Goal: Task Accomplishment & Management: Use online tool/utility

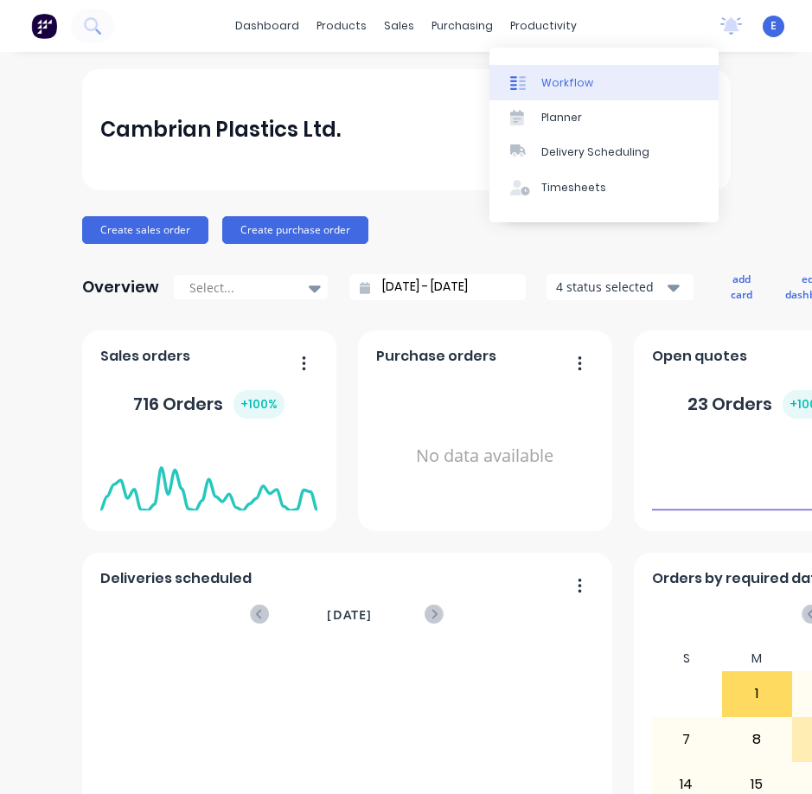
click at [554, 87] on div "Workflow" at bounding box center [567, 83] width 52 height 16
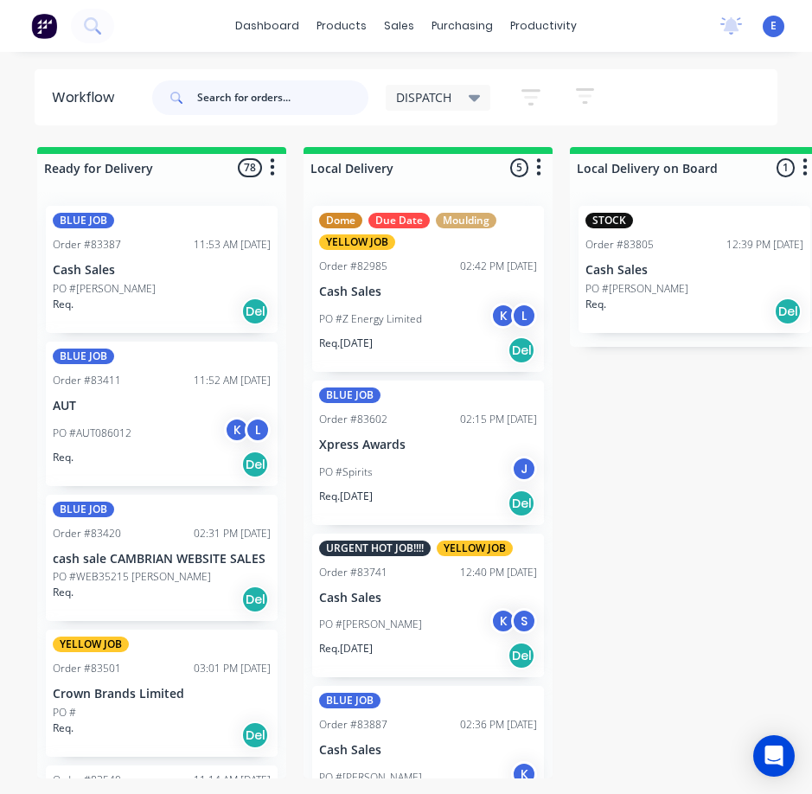
click at [245, 86] on input "text" at bounding box center [282, 97] width 171 height 35
click at [242, 100] on input "text" at bounding box center [282, 97] width 171 height 35
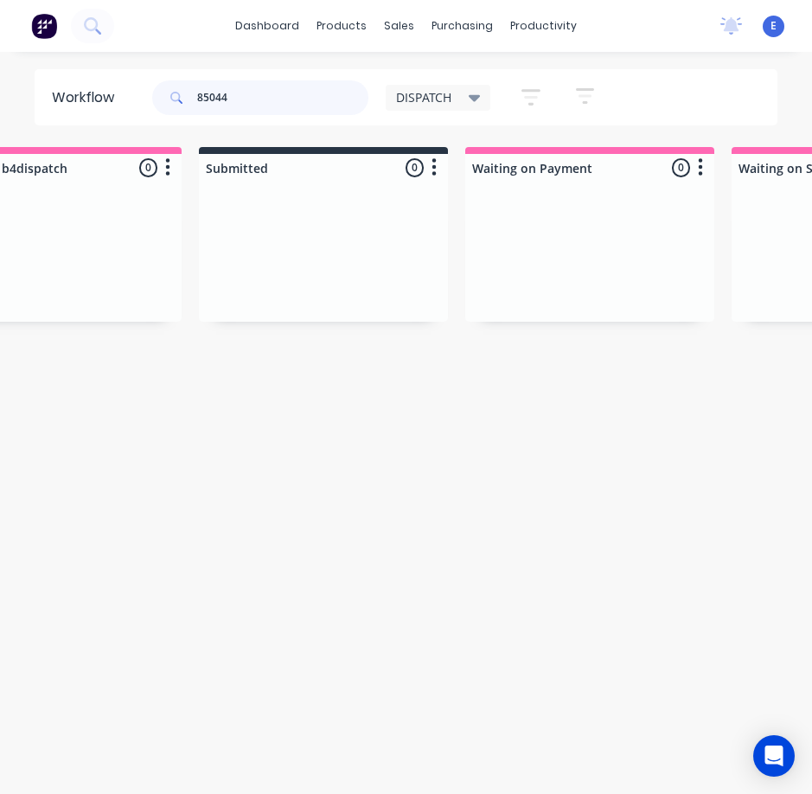
scroll to position [0, 515]
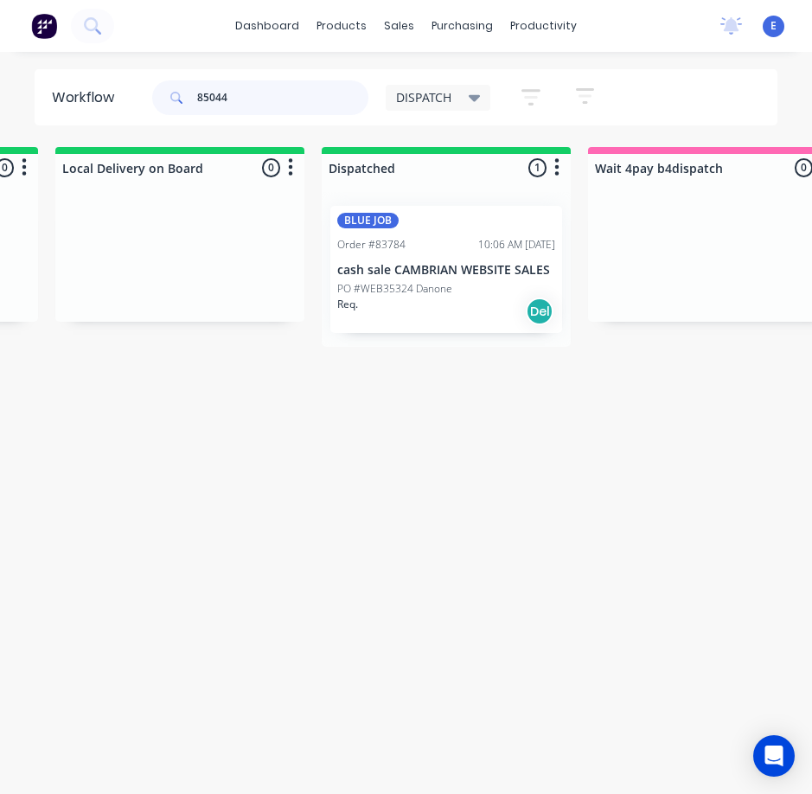
type input "85044"
click at [139, 361] on div "Workflow 85044 DISPATCH Save new view None edit DISPATCH (Default) edit CUT SHO…" at bounding box center [406, 431] width 812 height 725
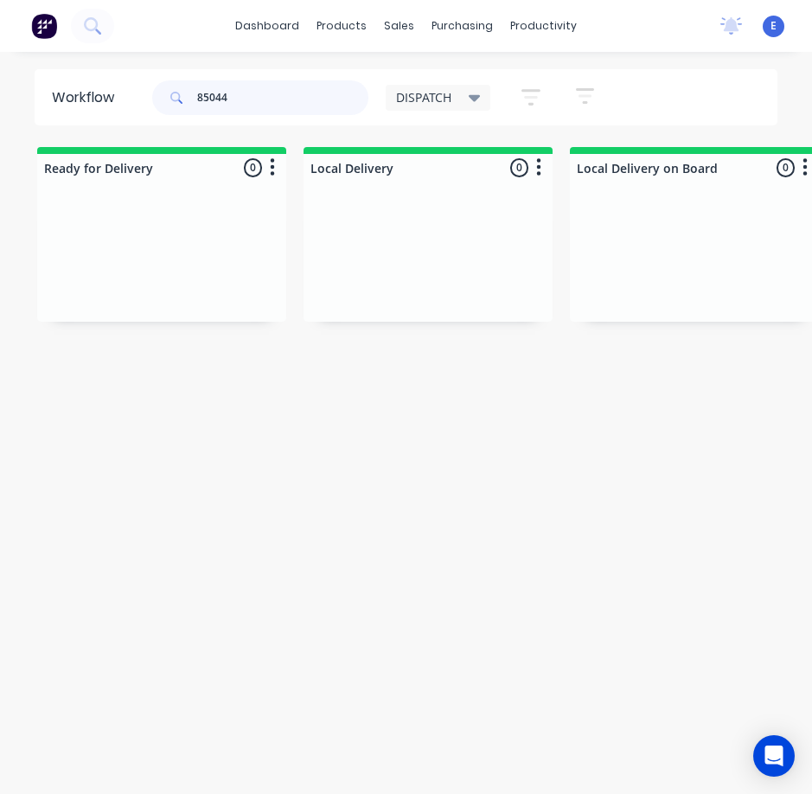
drag, startPoint x: 259, startPoint y: 99, endPoint x: 116, endPoint y: 102, distance: 142.7
click at [116, 102] on header "Workflow 85044 DISPATCH Save new view None edit DISPATCH (Default) edit CUT SHO…" at bounding box center [407, 97] width 744 height 56
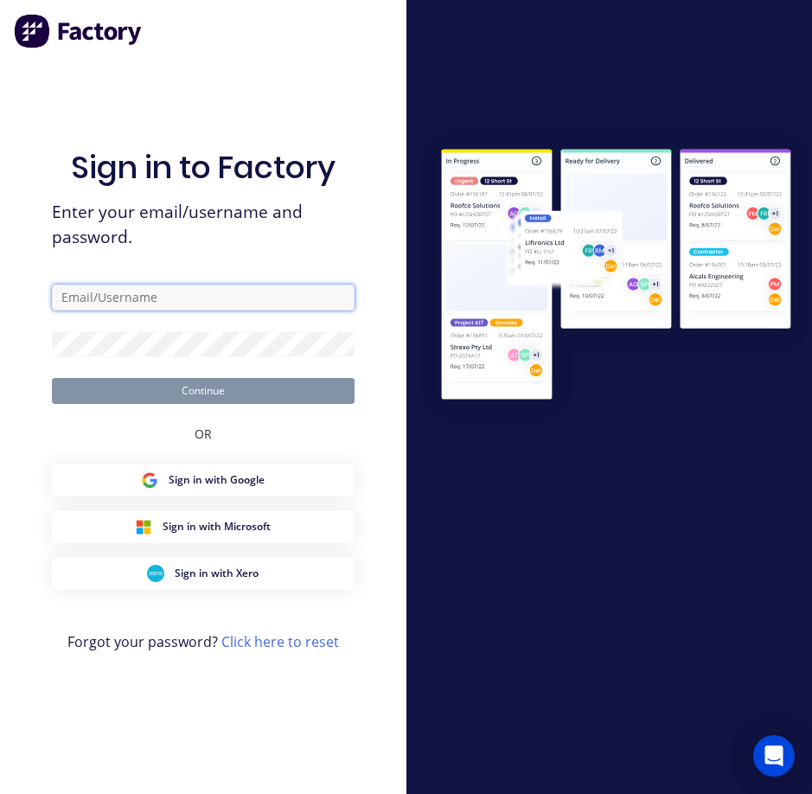
click at [165, 301] on input "text" at bounding box center [203, 298] width 303 height 26
type input "[EMAIL_ADDRESS][DOMAIN_NAME]"
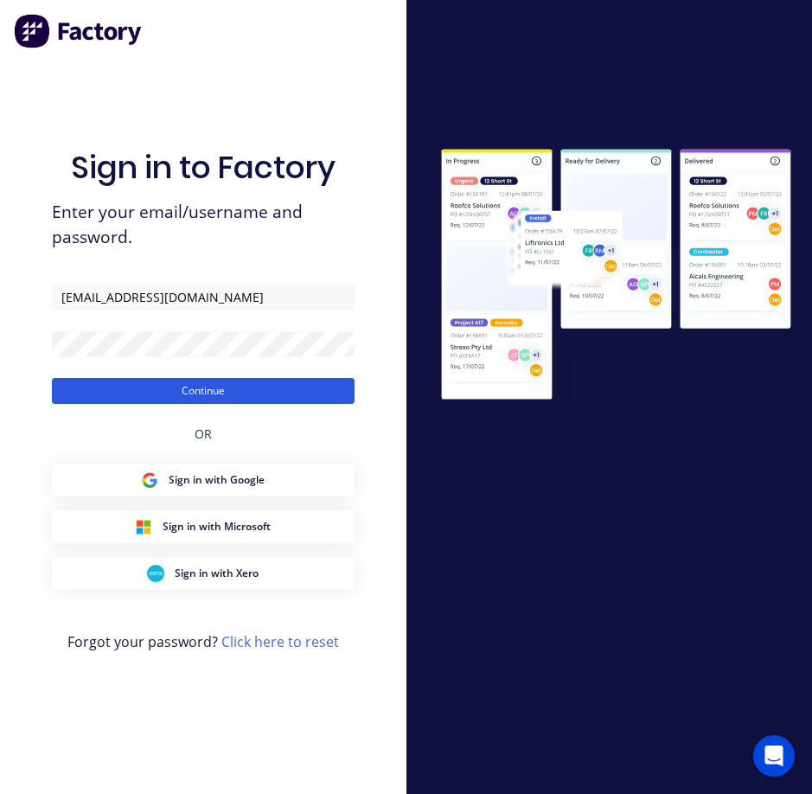
click at [157, 399] on button "Continue" at bounding box center [203, 391] width 303 height 26
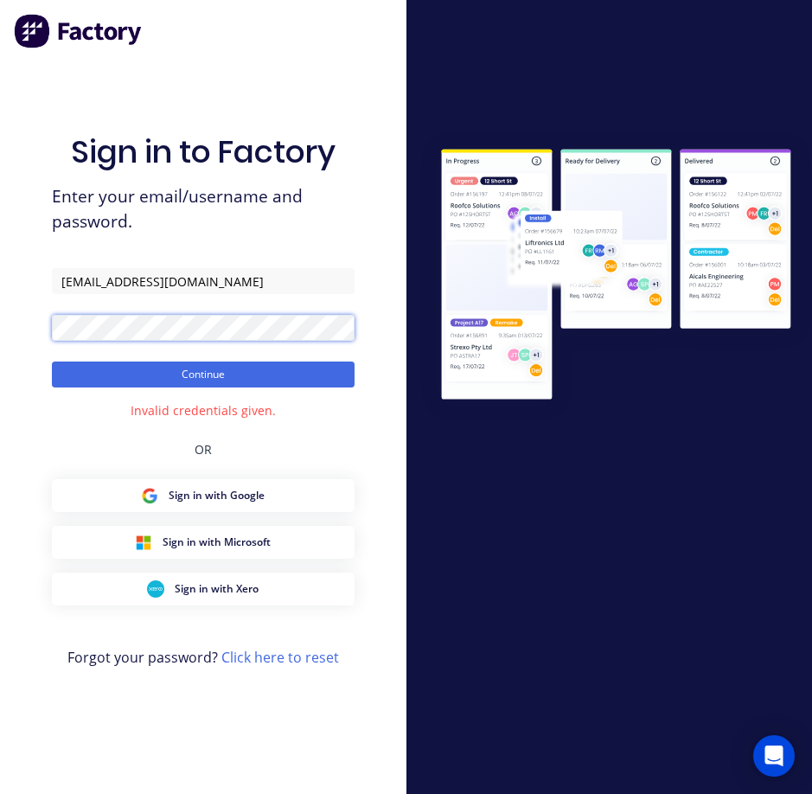
click at [0, 308] on html "Sign in to Factory Enter your email/username and password. [EMAIL_ADDRESS][DOMA…" at bounding box center [406, 397] width 812 height 794
click at [52, 362] on button "Continue" at bounding box center [203, 375] width 303 height 26
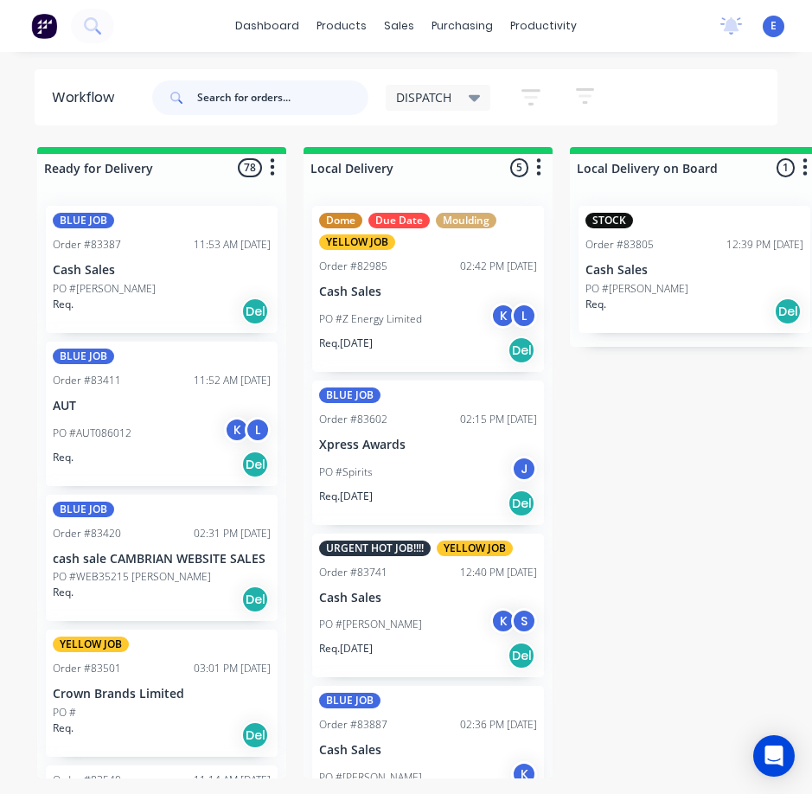
click at [238, 108] on input "text" at bounding box center [282, 97] width 171 height 35
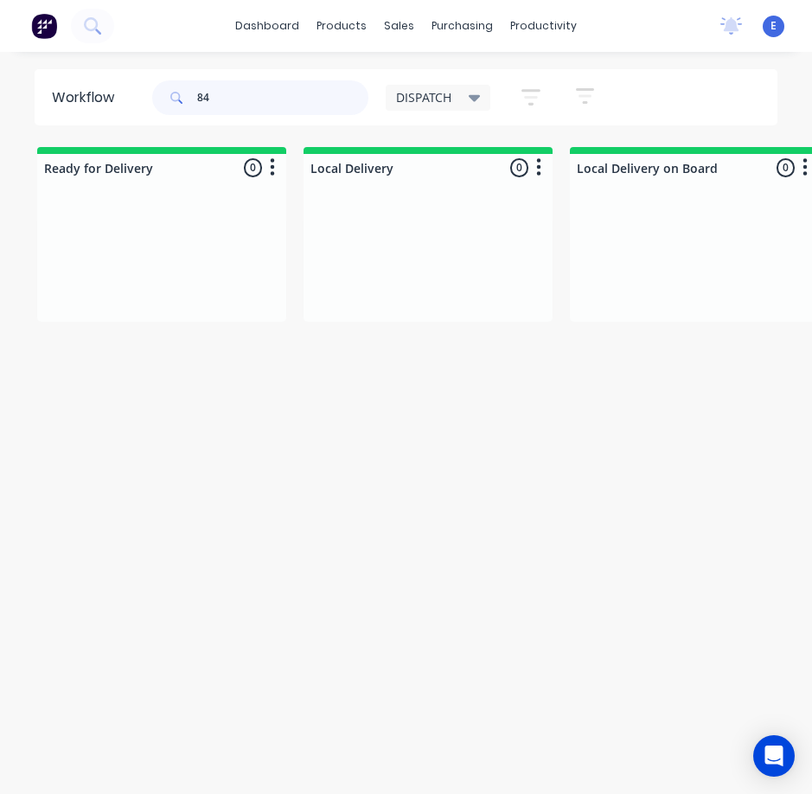
type input "8"
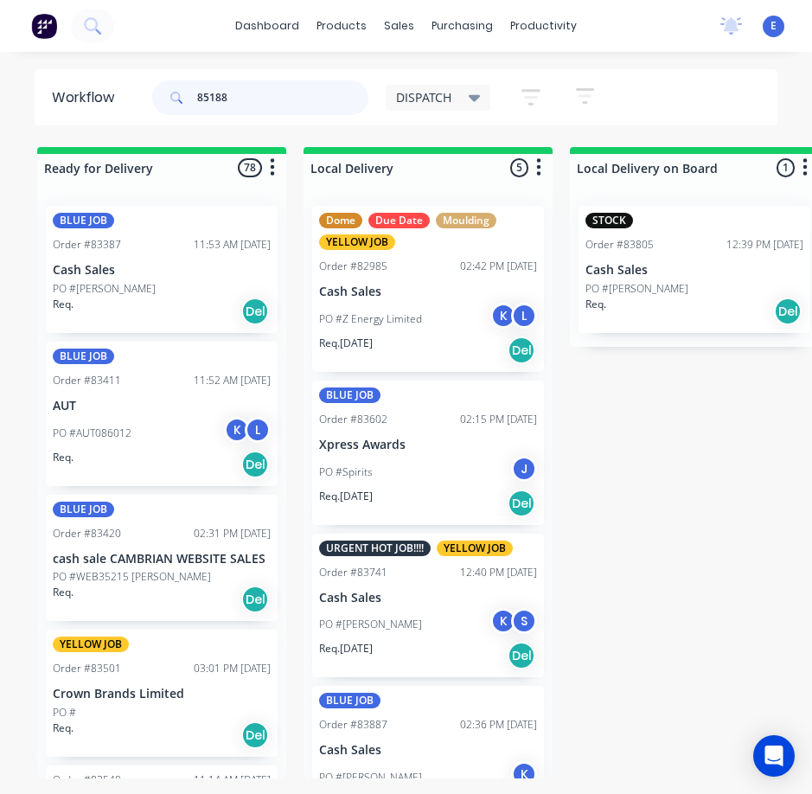
click at [258, 103] on input "85188" at bounding box center [282, 97] width 171 height 35
click at [307, 102] on input "85188" at bounding box center [282, 97] width 171 height 35
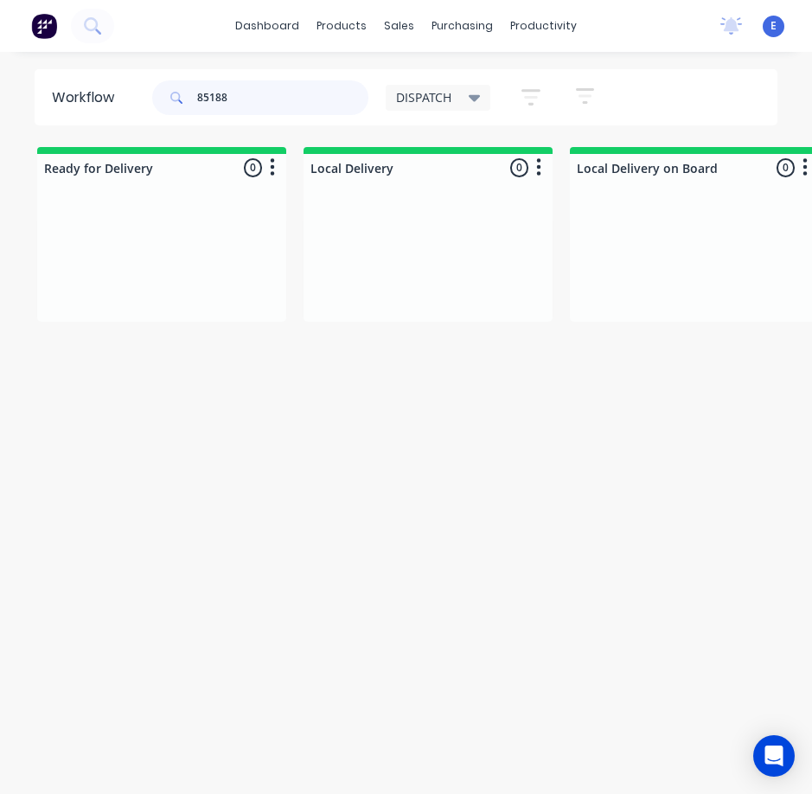
drag, startPoint x: 233, startPoint y: 102, endPoint x: 98, endPoint y: 48, distance: 145.2
click at [98, 48] on div "dashboard products sales purchasing productivity dashboard products Product Cat…" at bounding box center [406, 362] width 812 height 725
click at [167, 291] on div "Req. Del" at bounding box center [162, 286] width 218 height 29
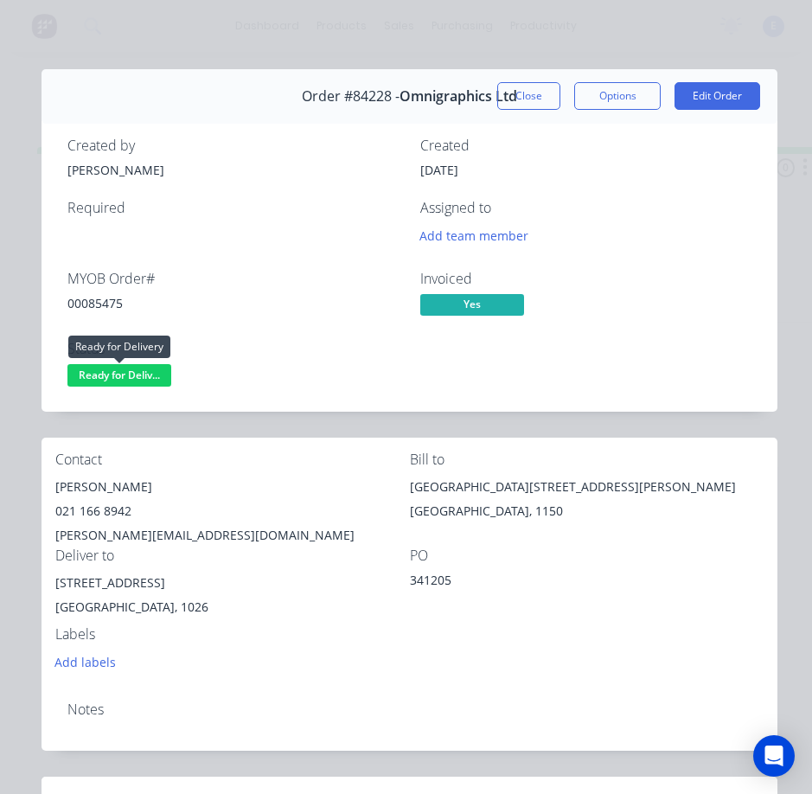
click at [142, 369] on span "Ready for Deliv..." at bounding box center [119, 375] width 104 height 22
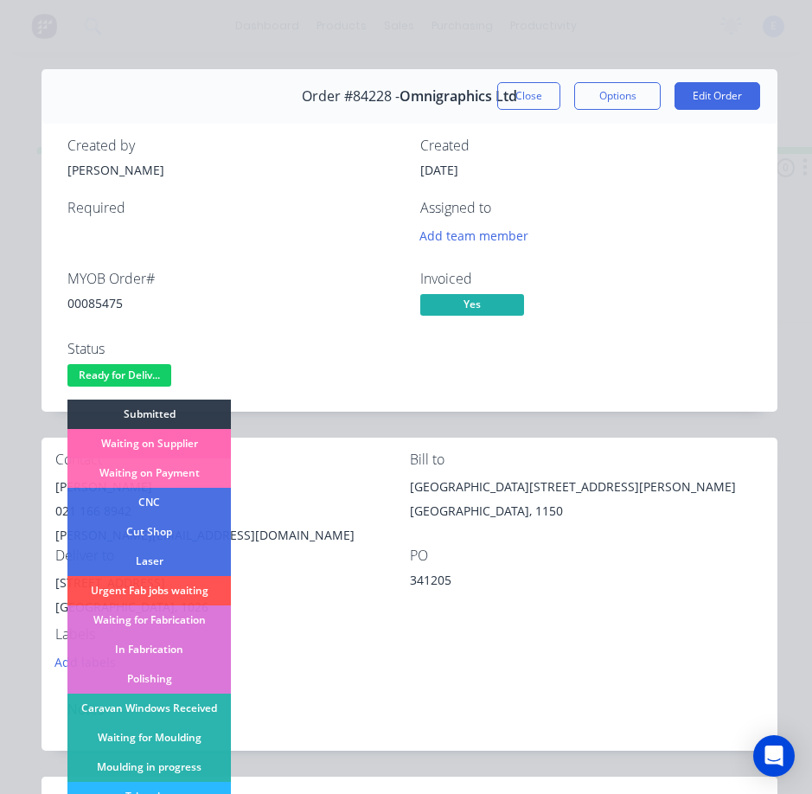
scroll to position [259, 0]
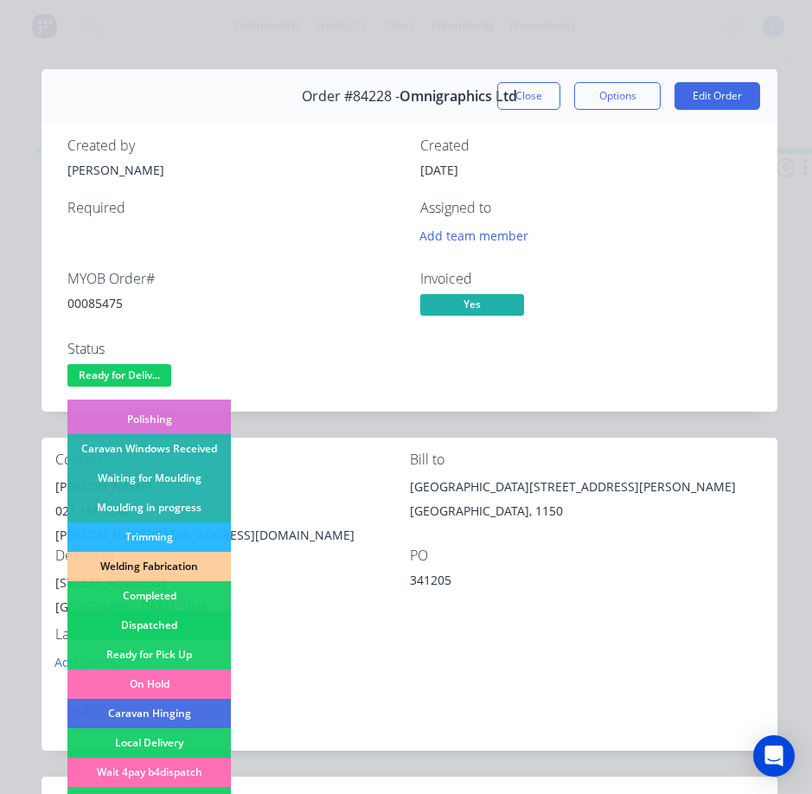
click at [157, 617] on div "Dispatched" at bounding box center [148, 625] width 163 height 29
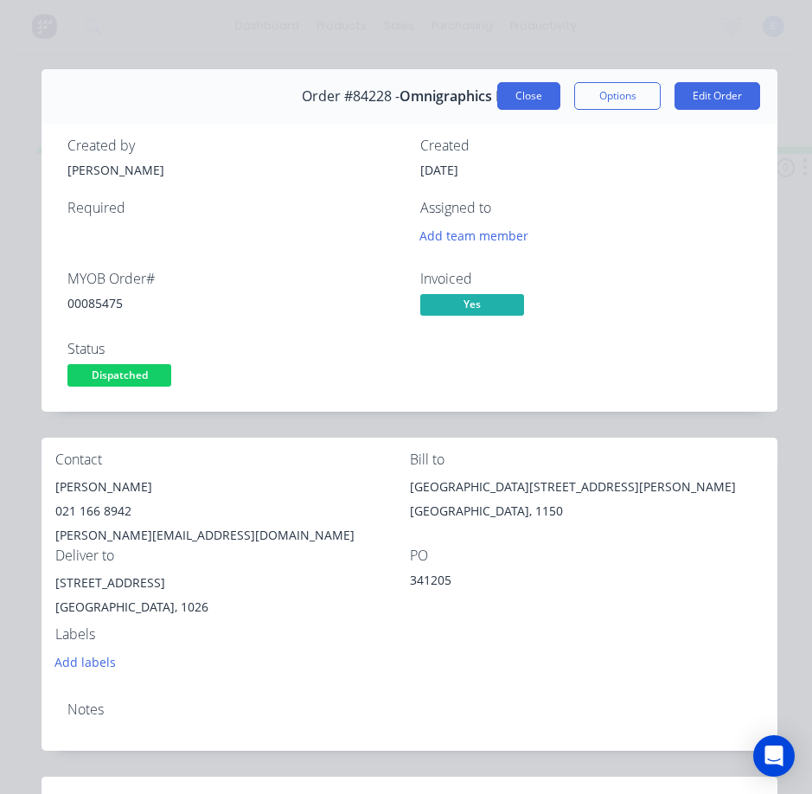
click at [520, 107] on button "Close" at bounding box center [528, 96] width 63 height 28
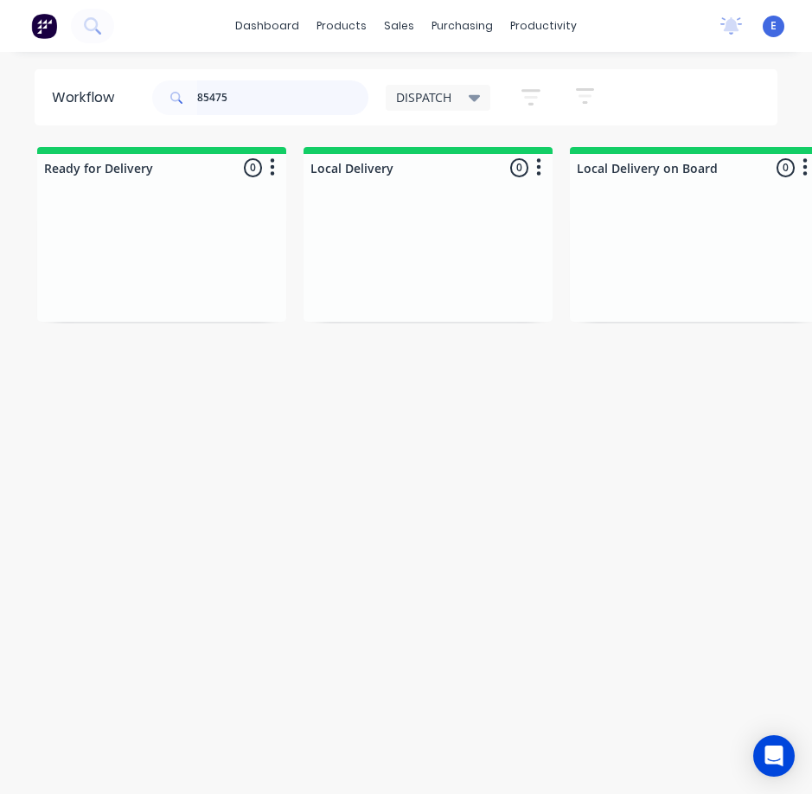
drag, startPoint x: 247, startPoint y: 104, endPoint x: 97, endPoint y: 69, distance: 153.6
click at [97, 69] on header "Workflow 85475 DISPATCH Save new view None edit DISPATCH (Default) edit CUT SHO…" at bounding box center [407, 97] width 744 height 56
click at [130, 295] on div "Req. Del" at bounding box center [162, 304] width 218 height 29
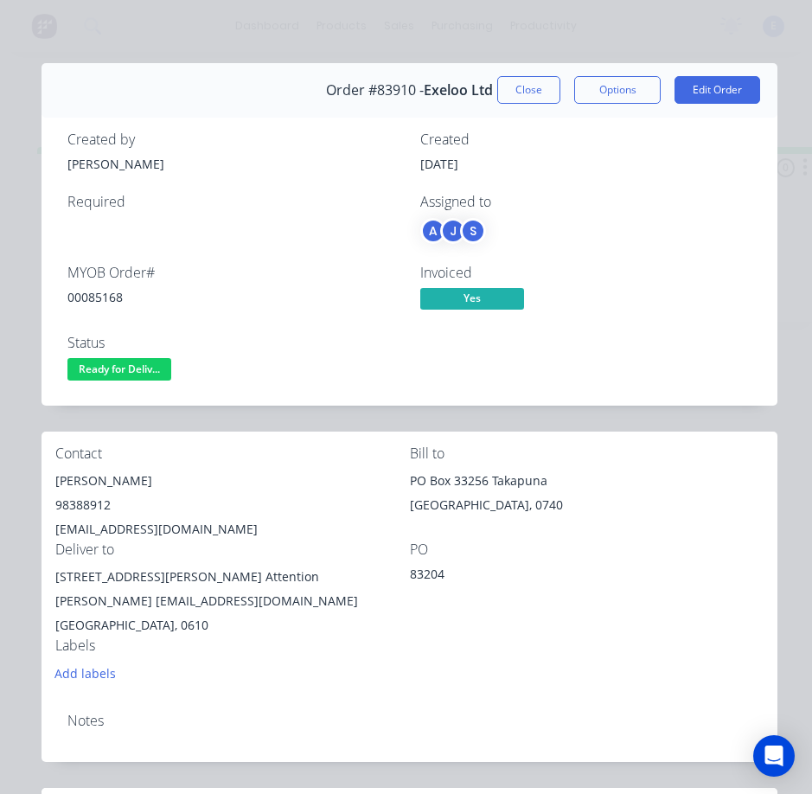
scroll to position [0, 0]
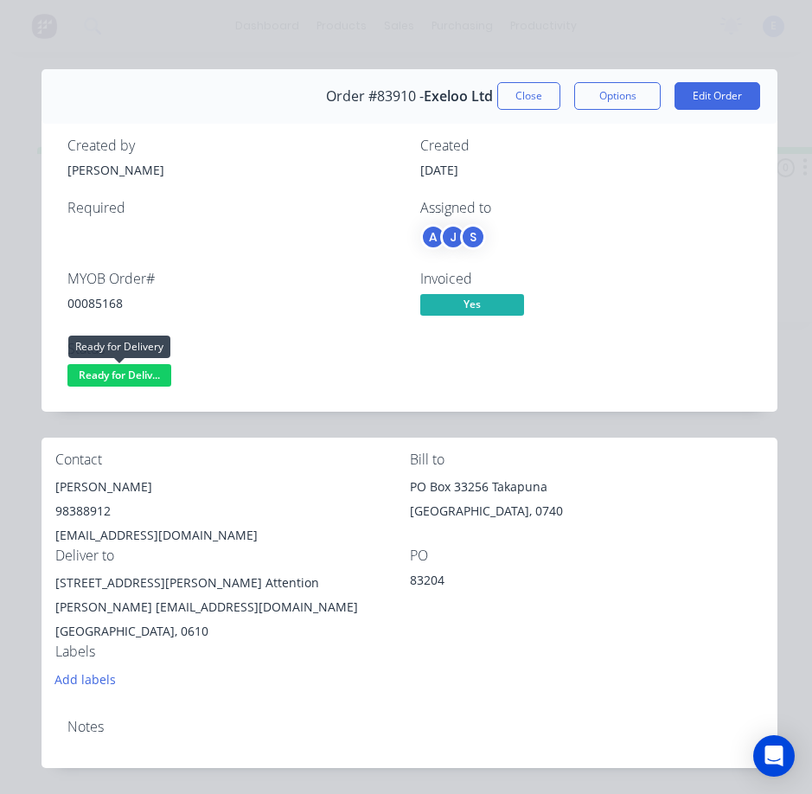
click at [149, 377] on span "Ready for Deliv..." at bounding box center [119, 375] width 104 height 22
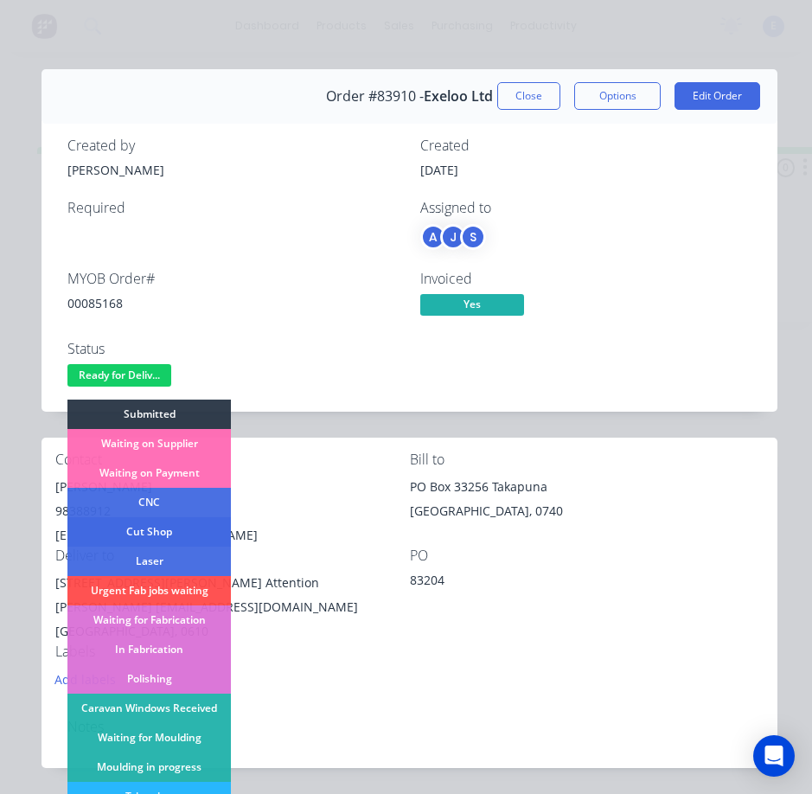
scroll to position [259, 0]
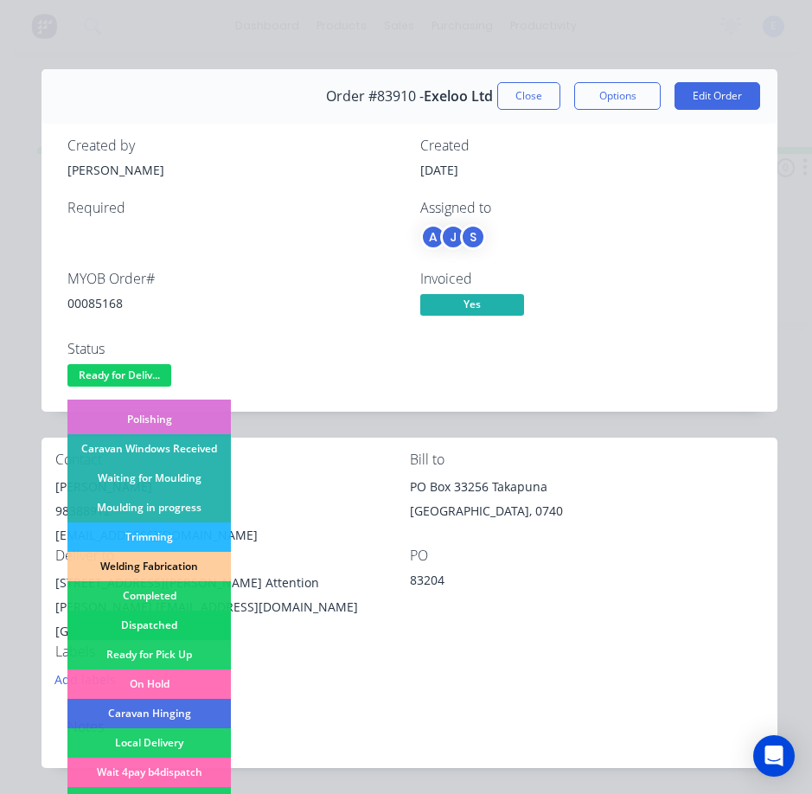
click at [183, 618] on div "Dispatched" at bounding box center [148, 625] width 163 height 29
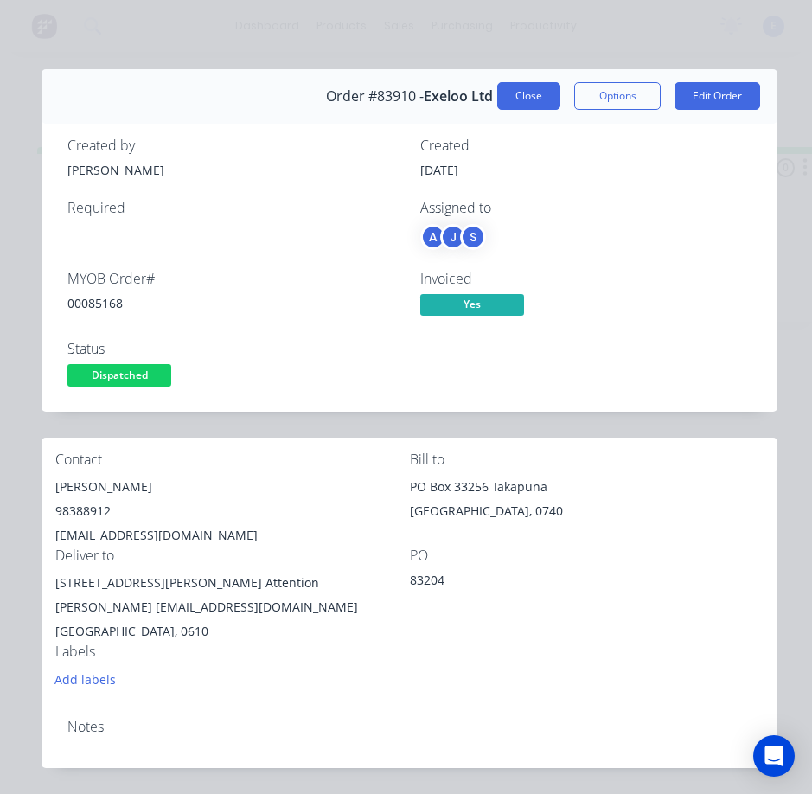
click at [535, 101] on button "Close" at bounding box center [528, 96] width 63 height 28
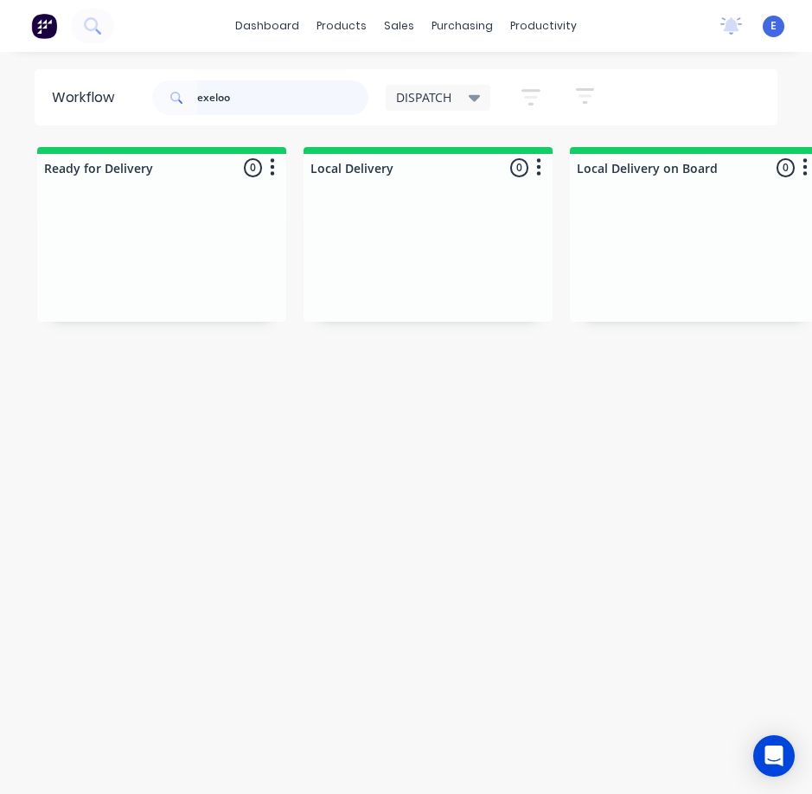
click at [257, 100] on input "exeloo" at bounding box center [282, 97] width 171 height 35
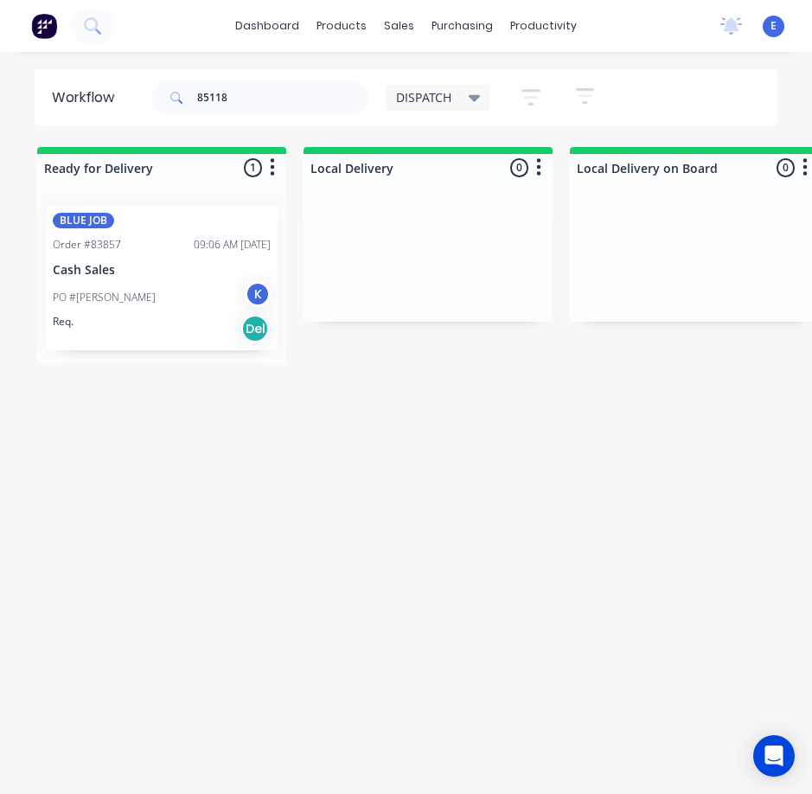
click at [133, 335] on div "Req. Del" at bounding box center [162, 328] width 218 height 29
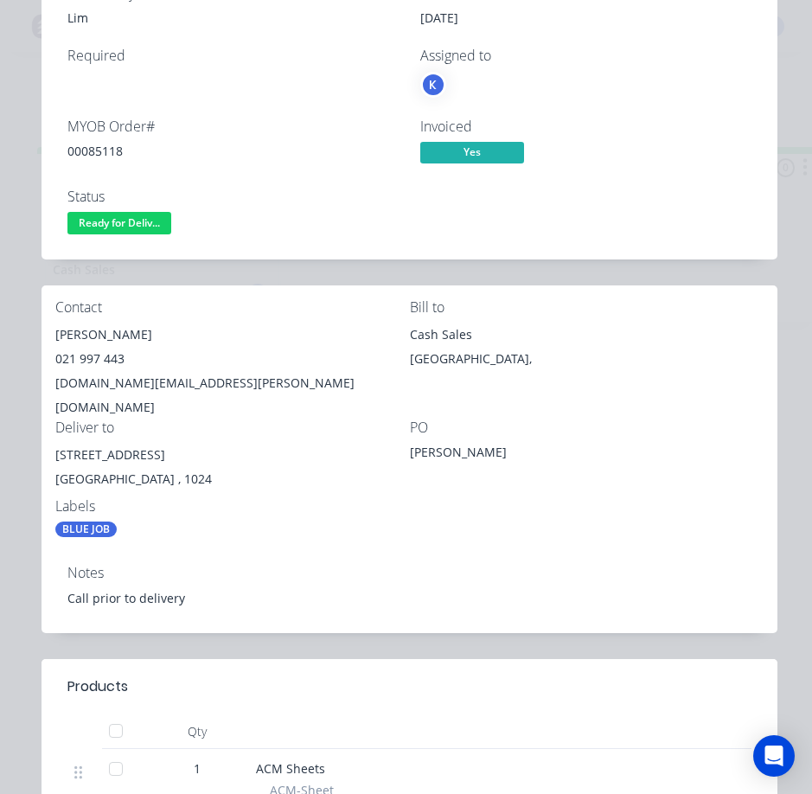
scroll to position [0, 0]
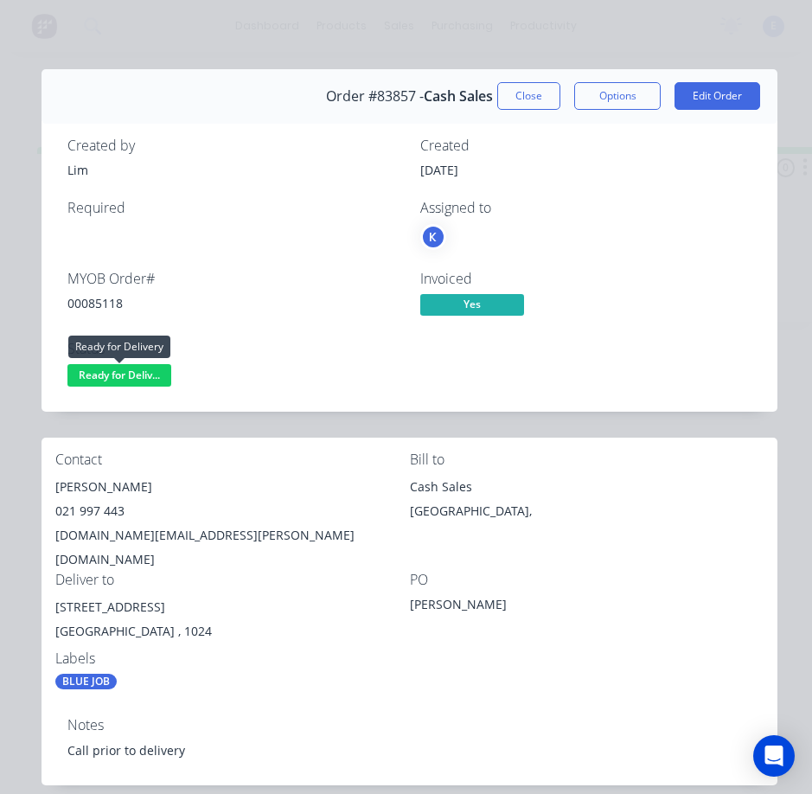
click at [130, 368] on span "Ready for Deliv..." at bounding box center [119, 375] width 104 height 22
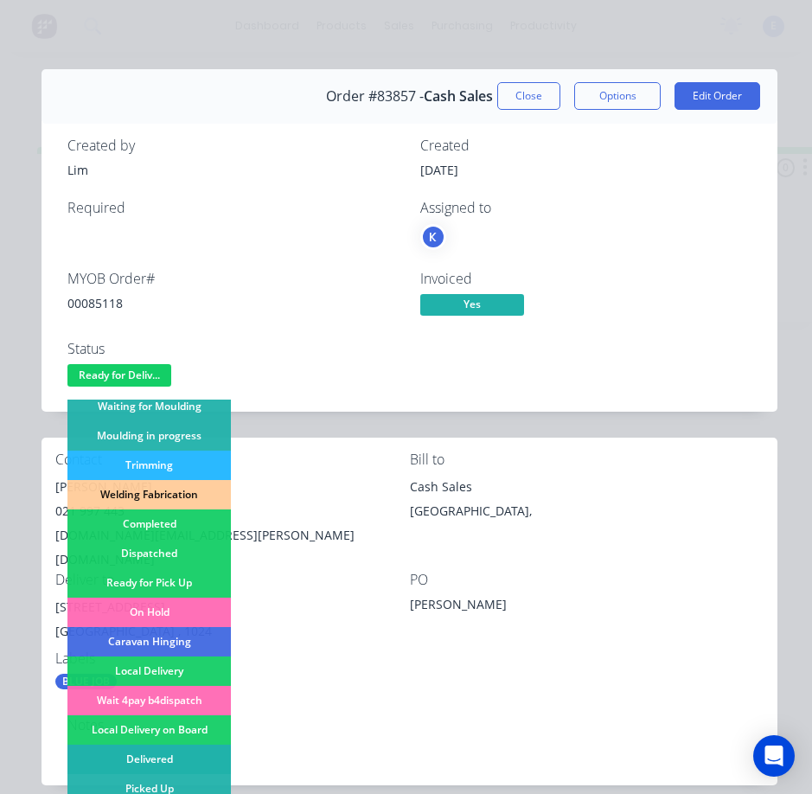
scroll to position [338, 0]
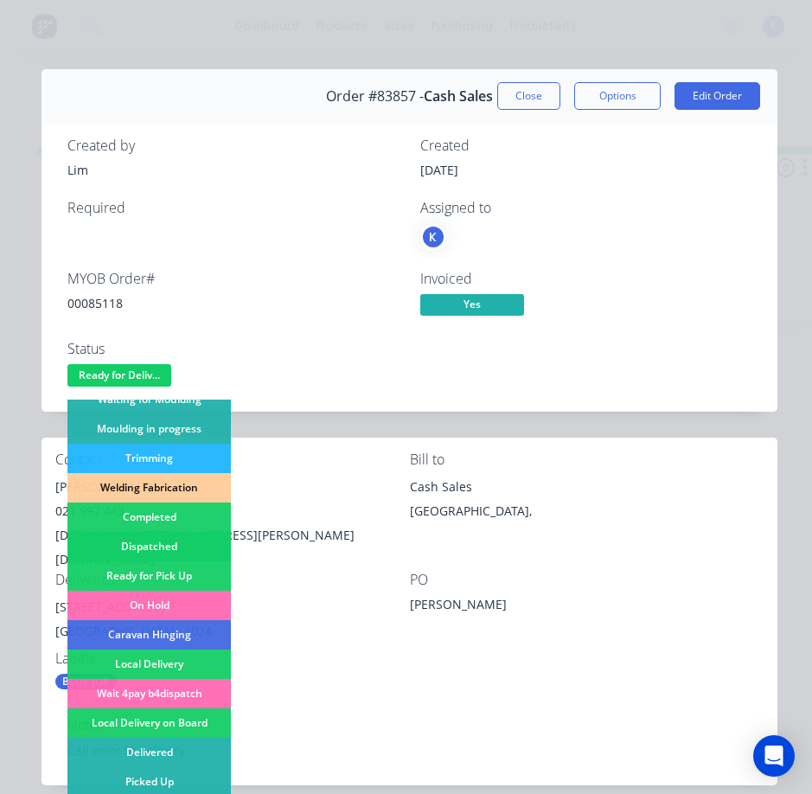
click at [183, 539] on div "Dispatched" at bounding box center [148, 546] width 163 height 29
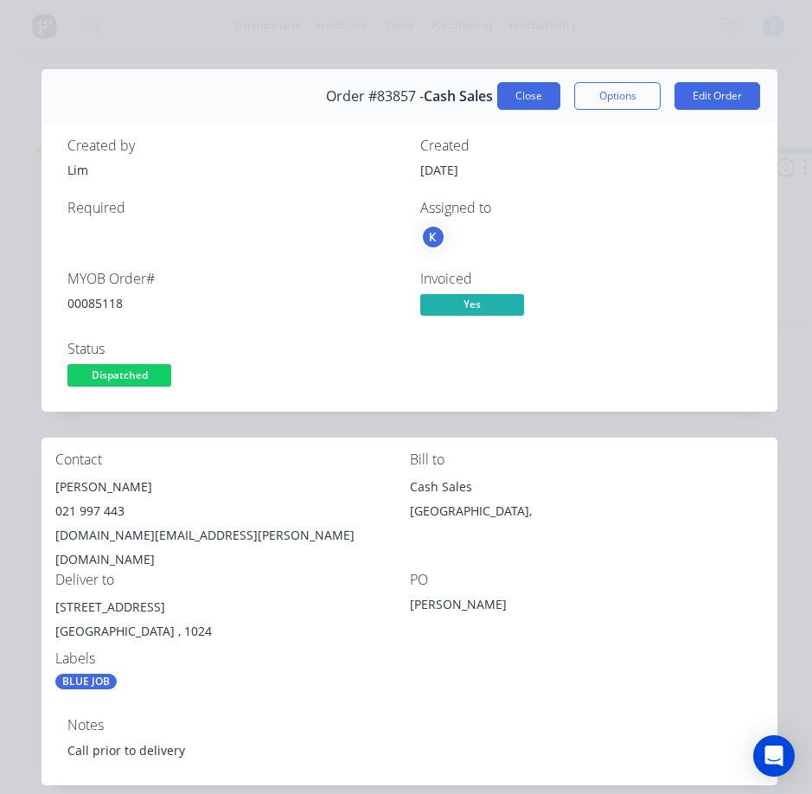
click at [512, 100] on button "Close" at bounding box center [528, 96] width 63 height 28
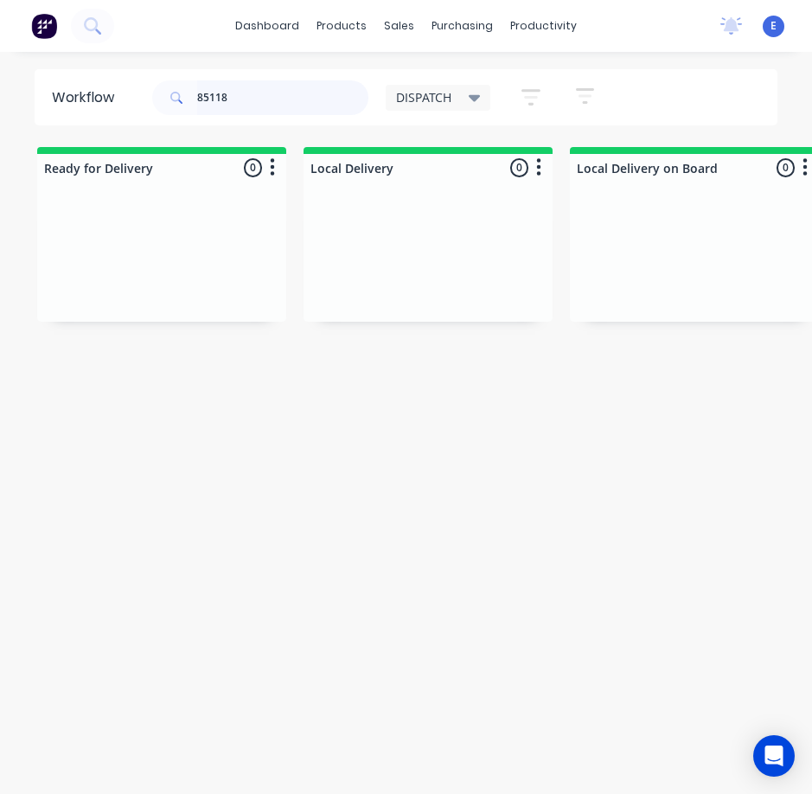
click at [237, 101] on input "85118" at bounding box center [282, 97] width 171 height 35
click at [237, 105] on input "85118" at bounding box center [282, 97] width 171 height 35
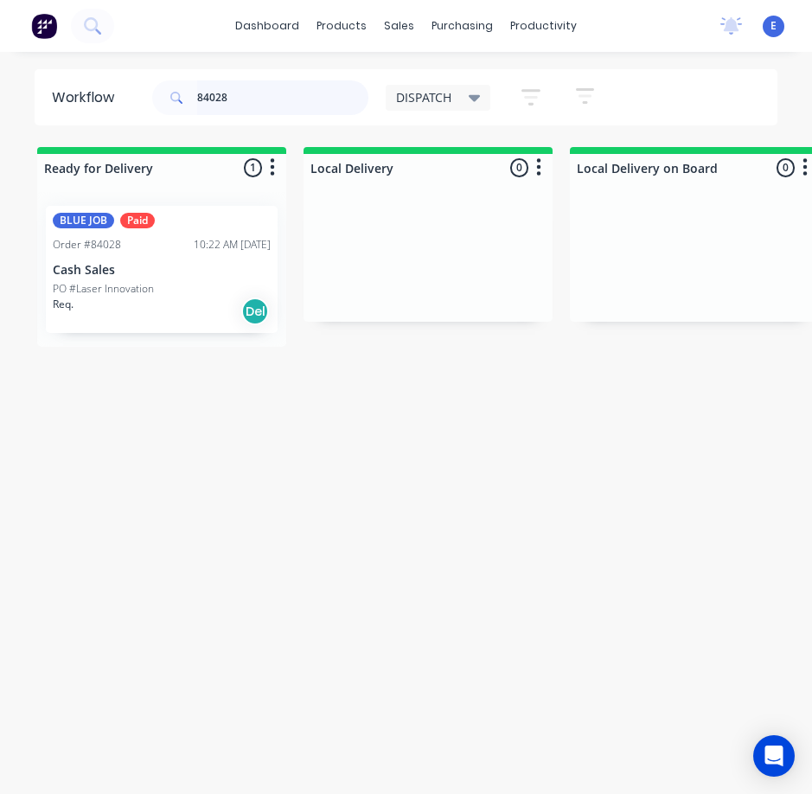
type input "84028"
click at [134, 318] on div "Req. Del" at bounding box center [162, 311] width 218 height 29
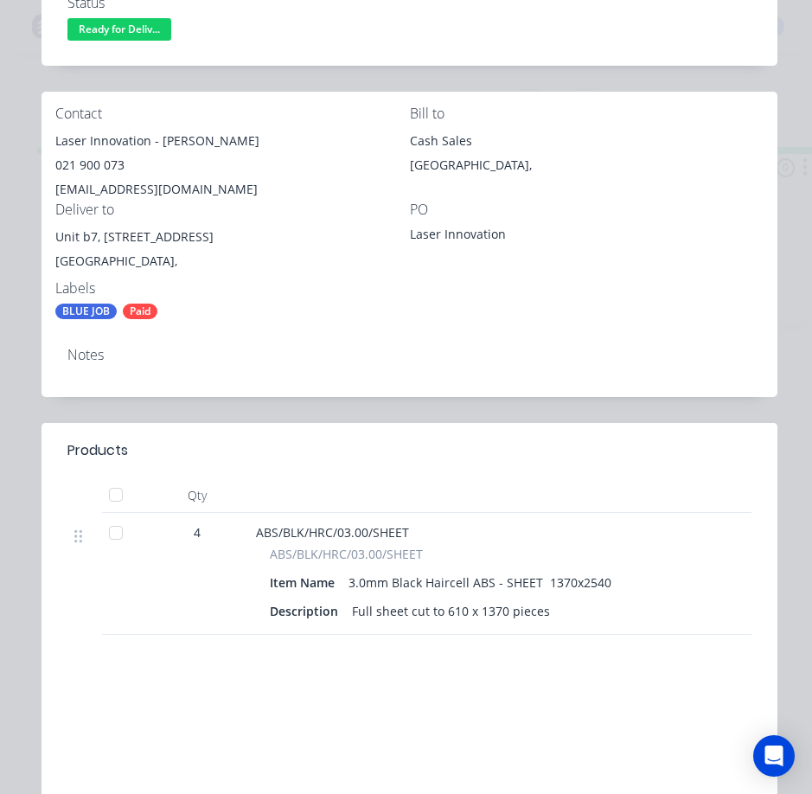
scroll to position [86, 0]
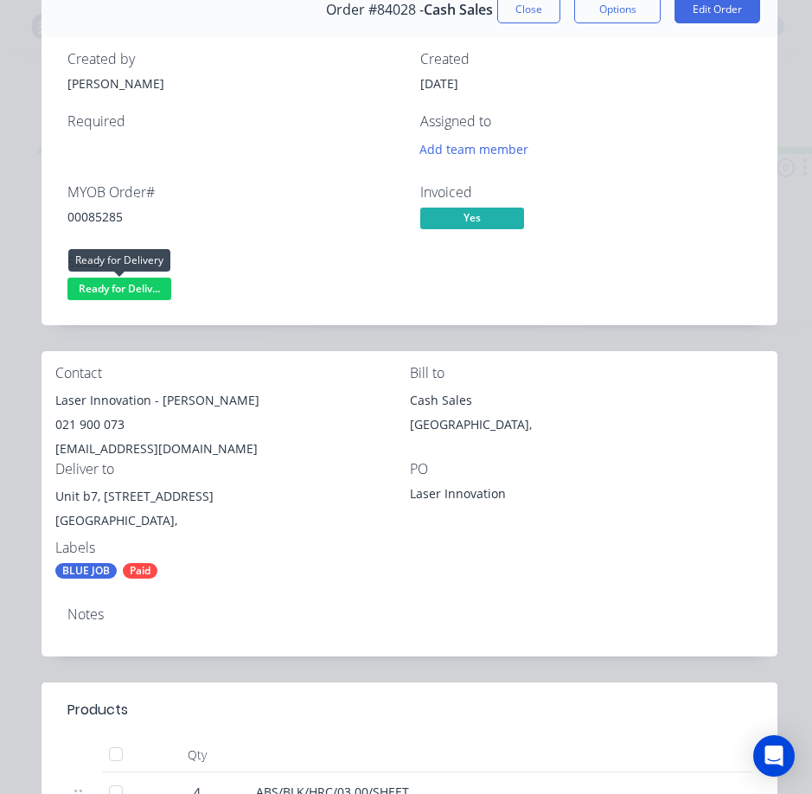
click at [129, 284] on span "Ready for Deliv..." at bounding box center [119, 289] width 104 height 22
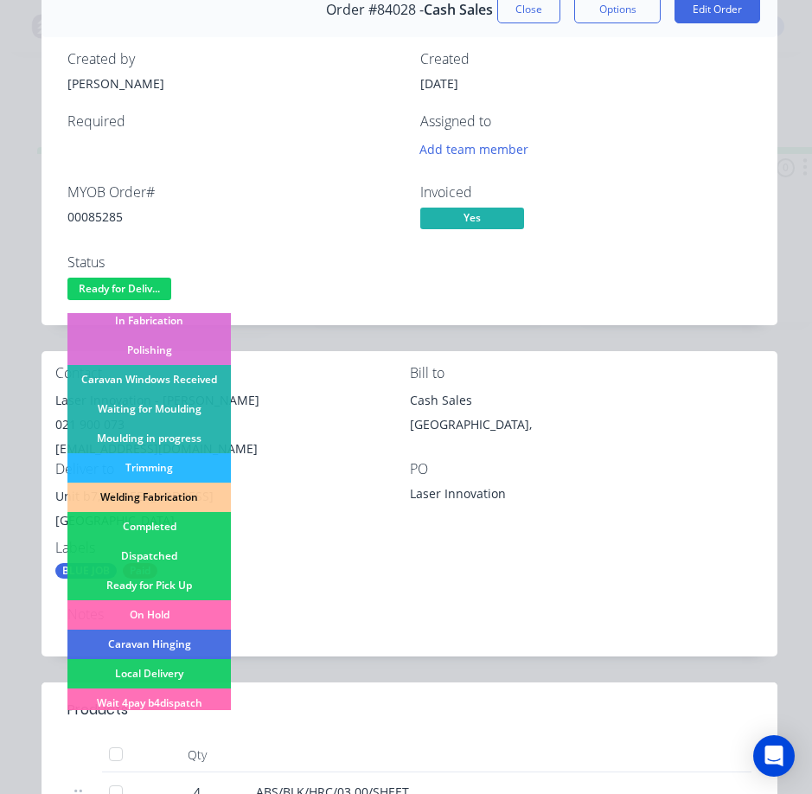
scroll to position [259, 0]
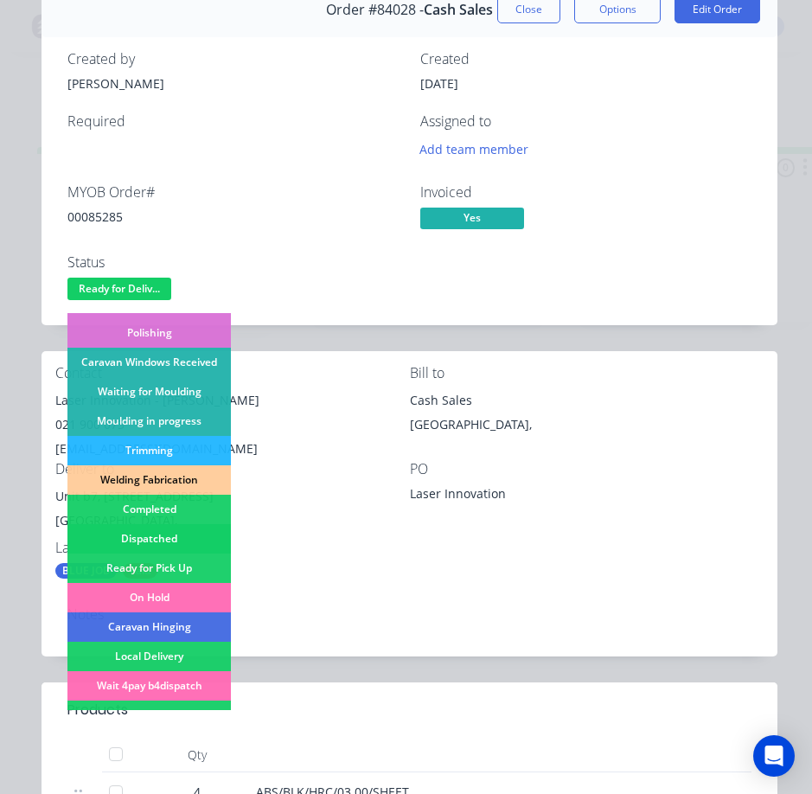
click at [195, 541] on div "Dispatched" at bounding box center [148, 538] width 163 height 29
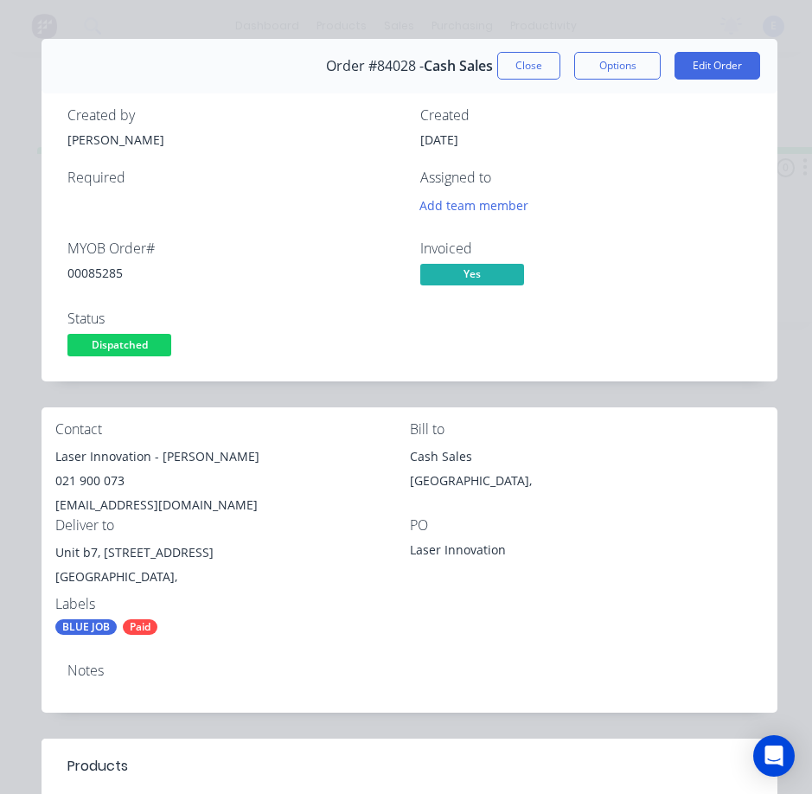
scroll to position [0, 0]
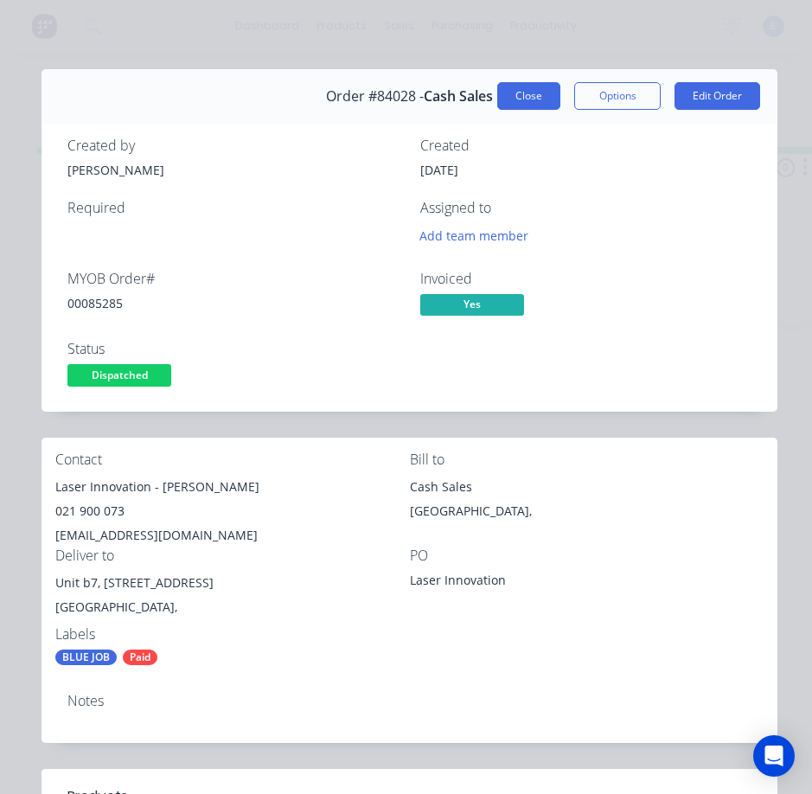
click at [500, 97] on button "Close" at bounding box center [528, 96] width 63 height 28
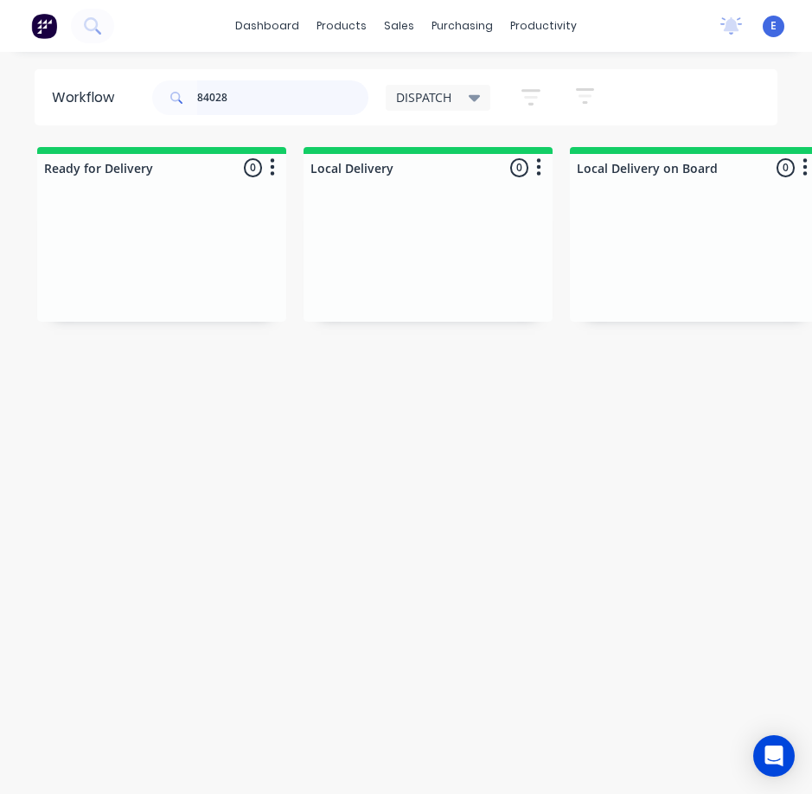
drag, startPoint x: 288, startPoint y: 89, endPoint x: -1, endPoint y: 75, distance: 289.2
click at [0, 75] on html "dashboard products sales purchasing productivity dashboard products Product Cat…" at bounding box center [406, 362] width 812 height 725
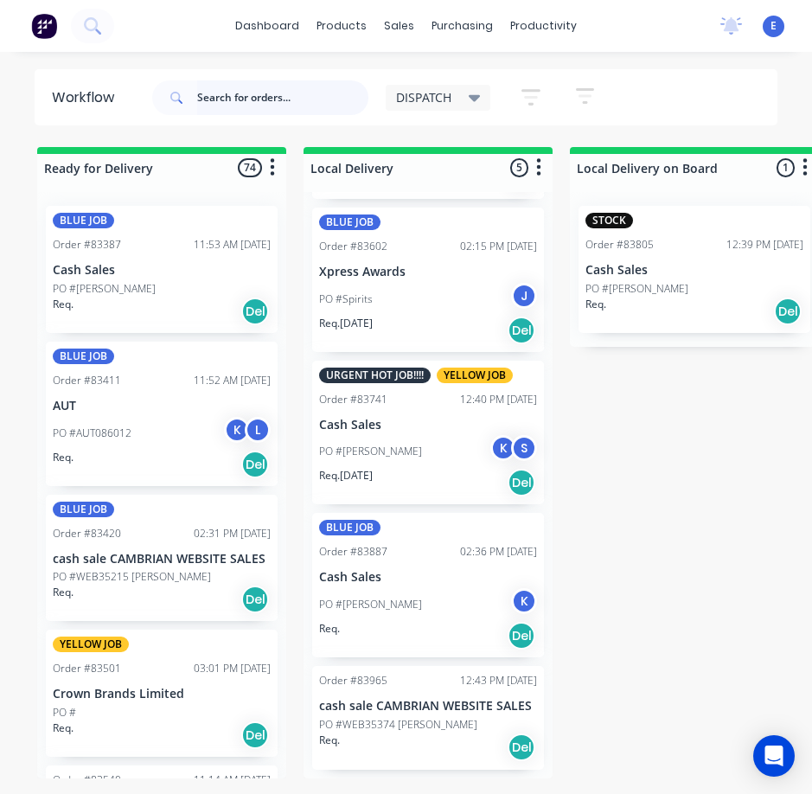
scroll to position [178, 0]
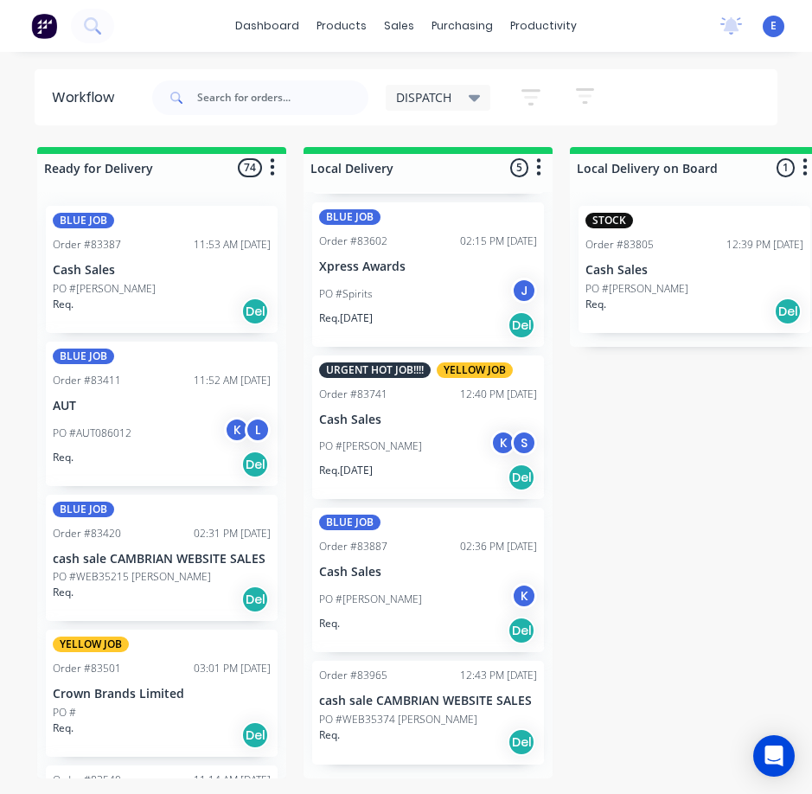
click at [361, 743] on div "Req. Del" at bounding box center [428, 741] width 218 height 29
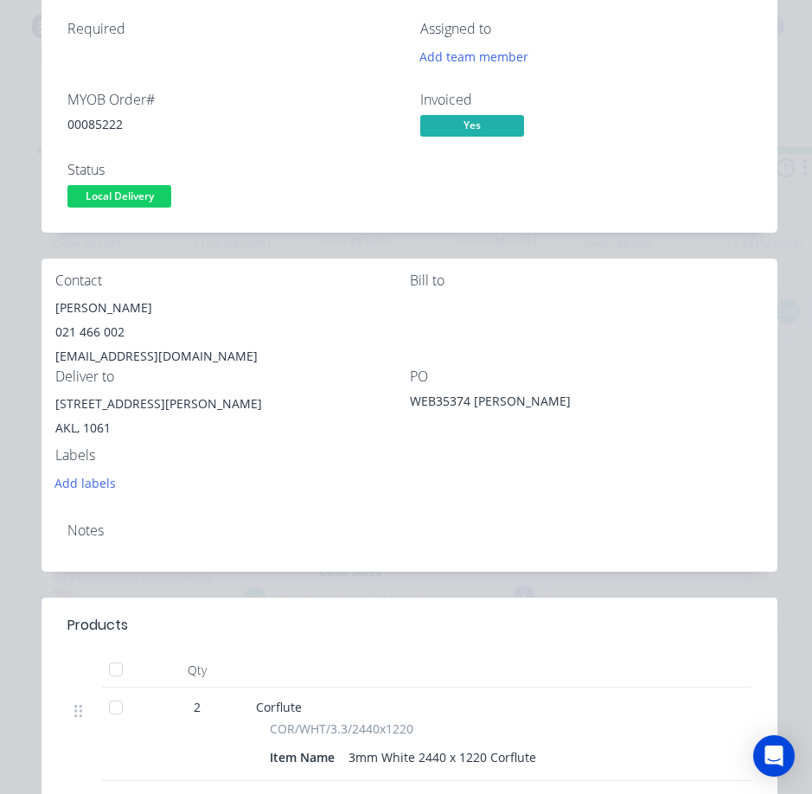
scroll to position [173, 0]
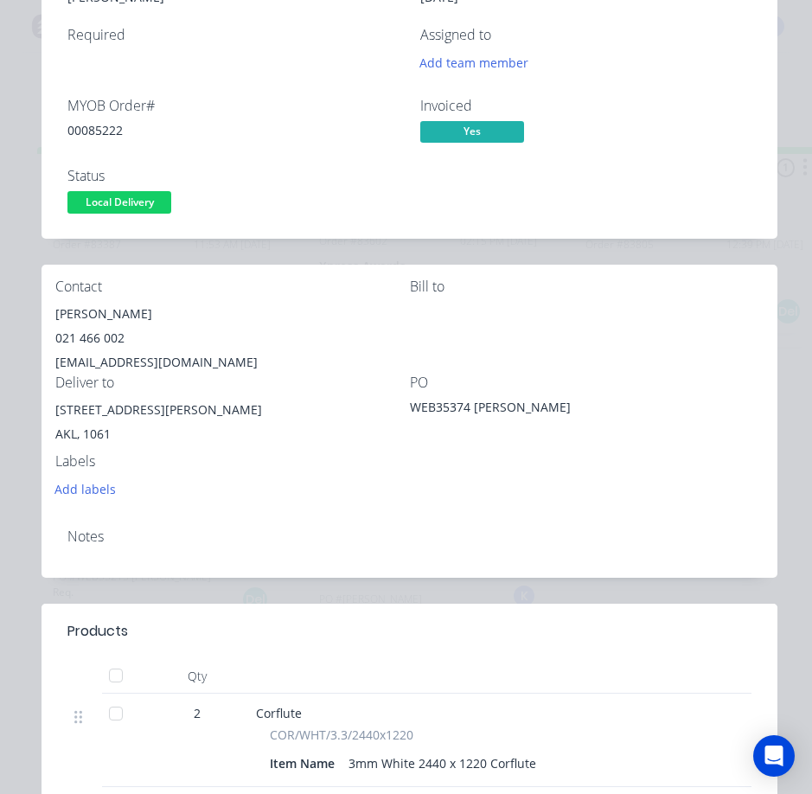
drag, startPoint x: 115, startPoint y: 198, endPoint x: 125, endPoint y: 220, distance: 23.6
click at [119, 202] on span "Local Delivery" at bounding box center [119, 202] width 104 height 22
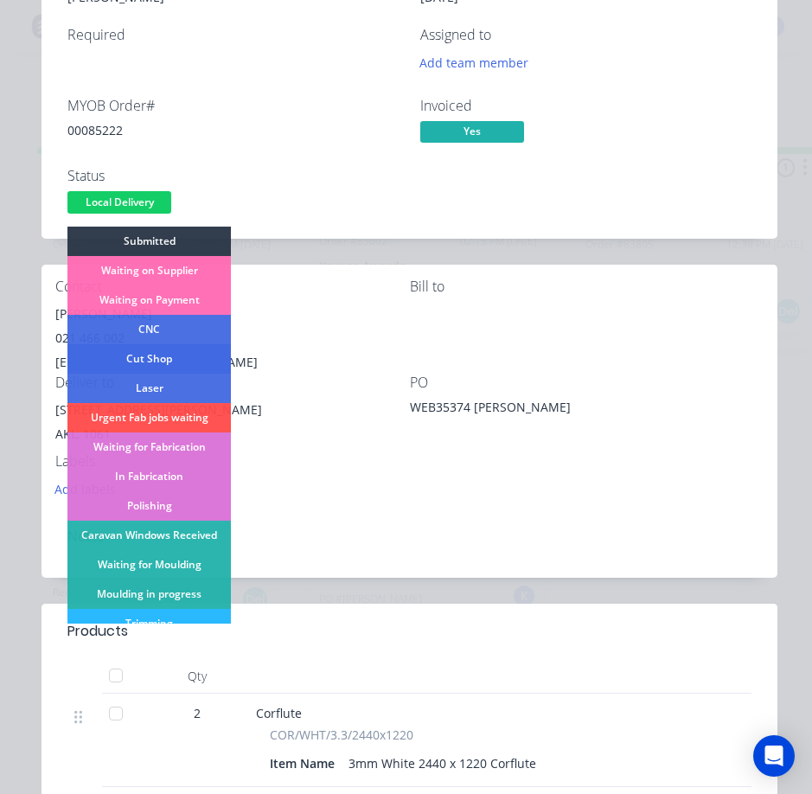
scroll to position [259, 0]
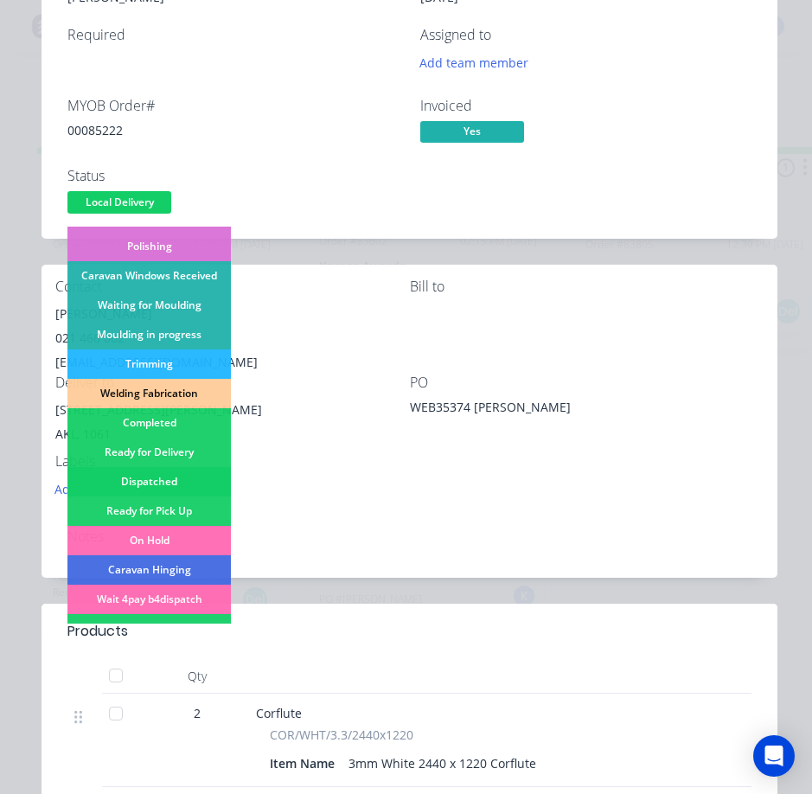
click at [191, 483] on div "Dispatched" at bounding box center [148, 481] width 163 height 29
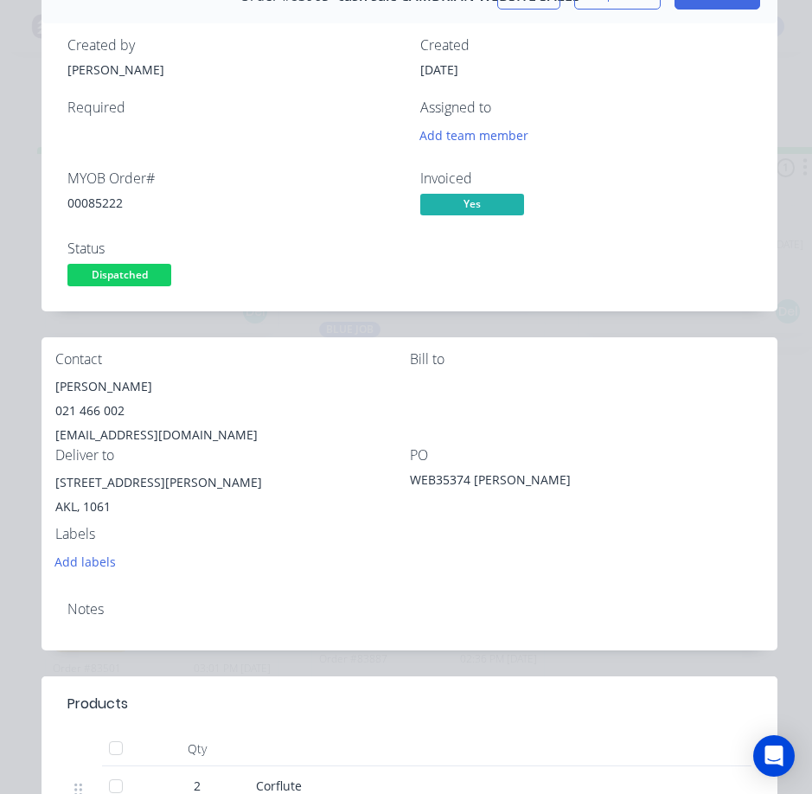
scroll to position [0, 0]
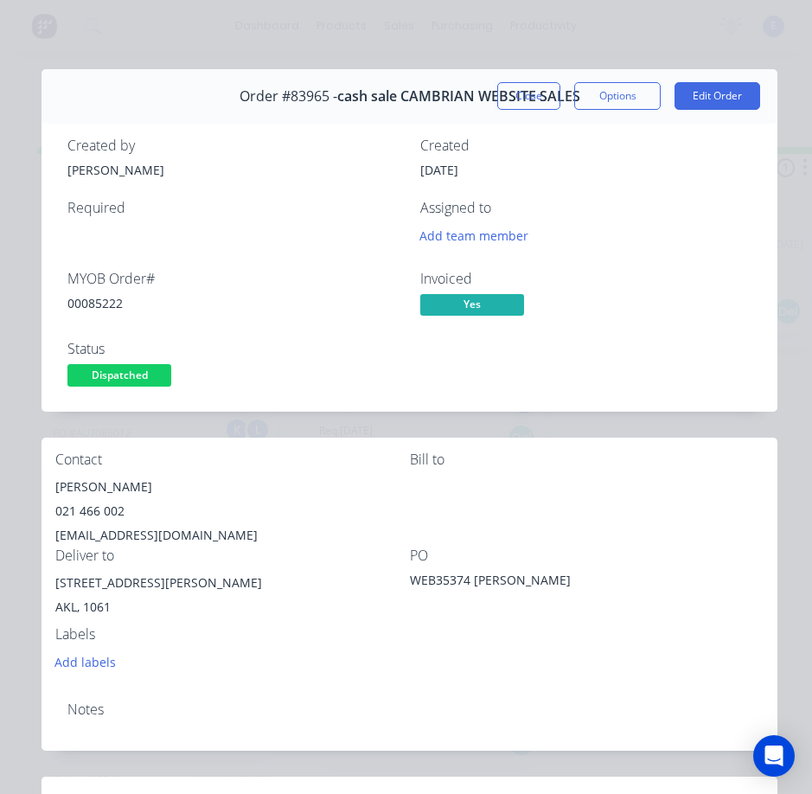
drag, startPoint x: 518, startPoint y: 99, endPoint x: 551, endPoint y: 202, distance: 108.0
click at [518, 99] on button "Close" at bounding box center [528, 96] width 63 height 28
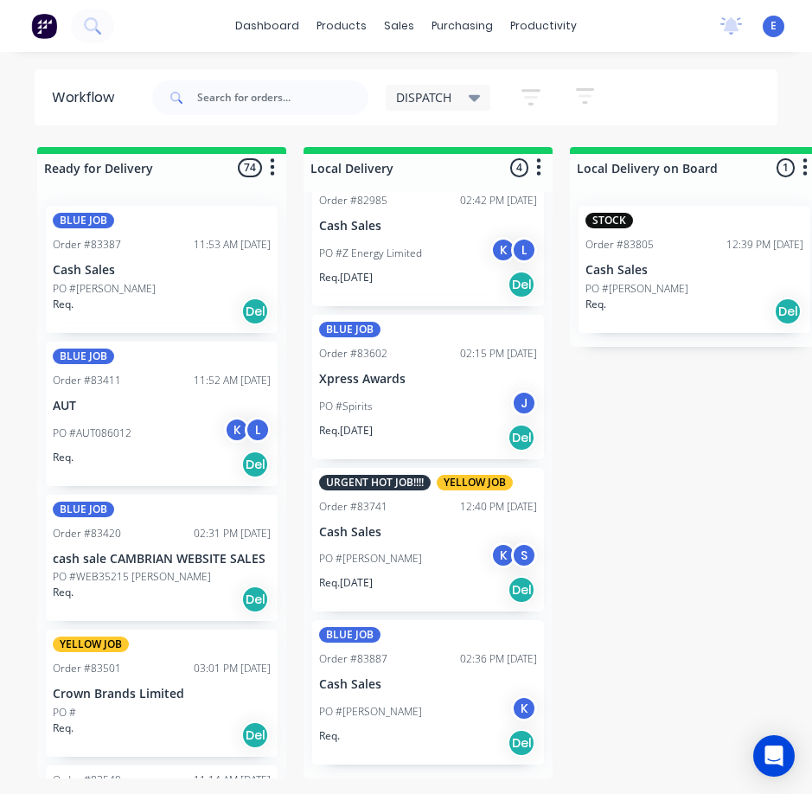
click at [435, 717] on div "PO #[PERSON_NAME]" at bounding box center [428, 711] width 218 height 33
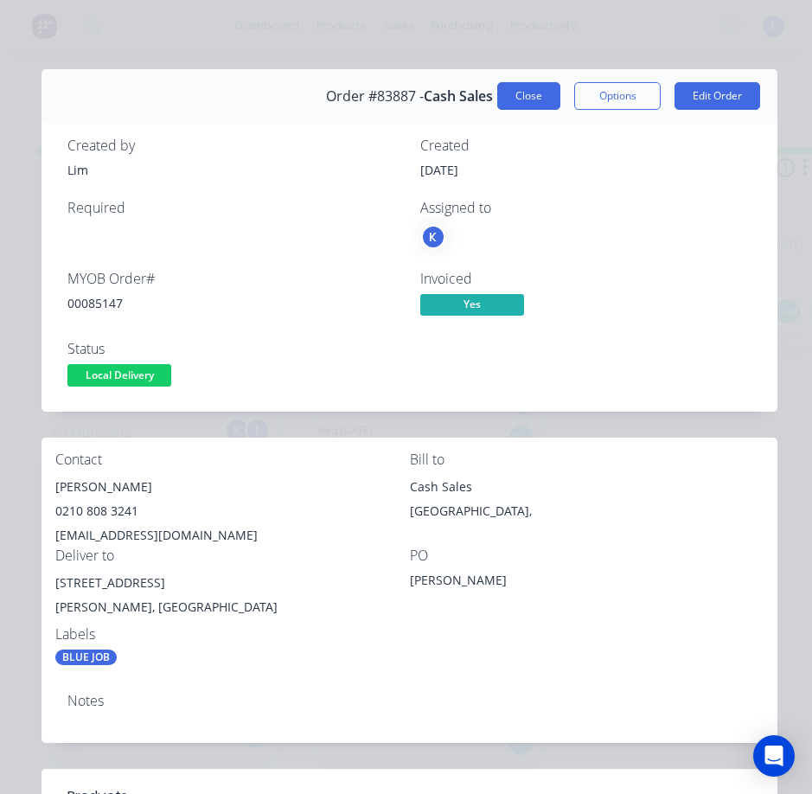
click at [514, 88] on button "Close" at bounding box center [528, 96] width 63 height 28
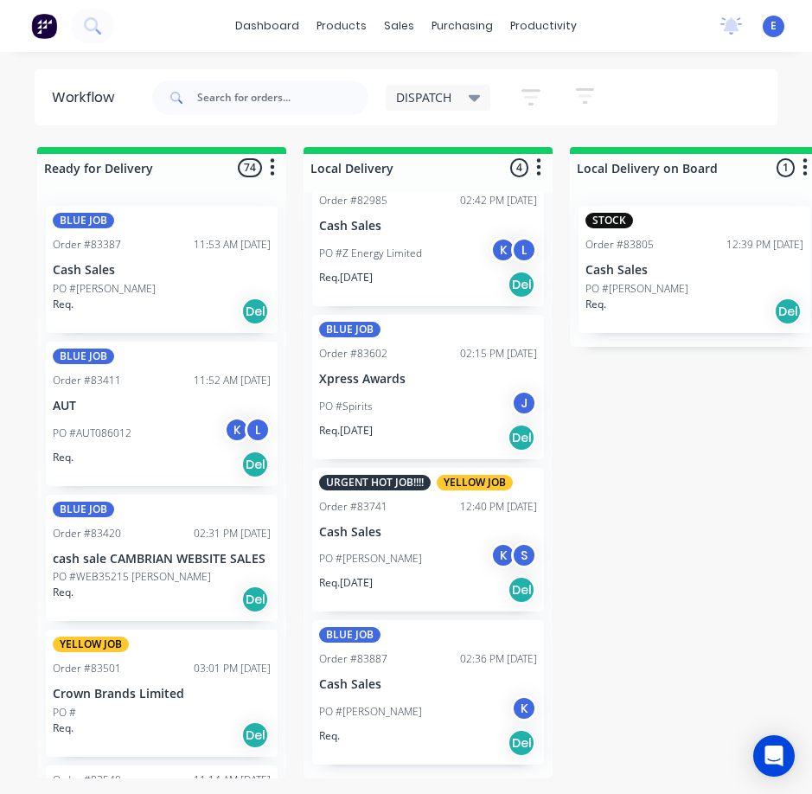
click at [410, 583] on div "Req. [DATE] Del" at bounding box center [428, 589] width 218 height 29
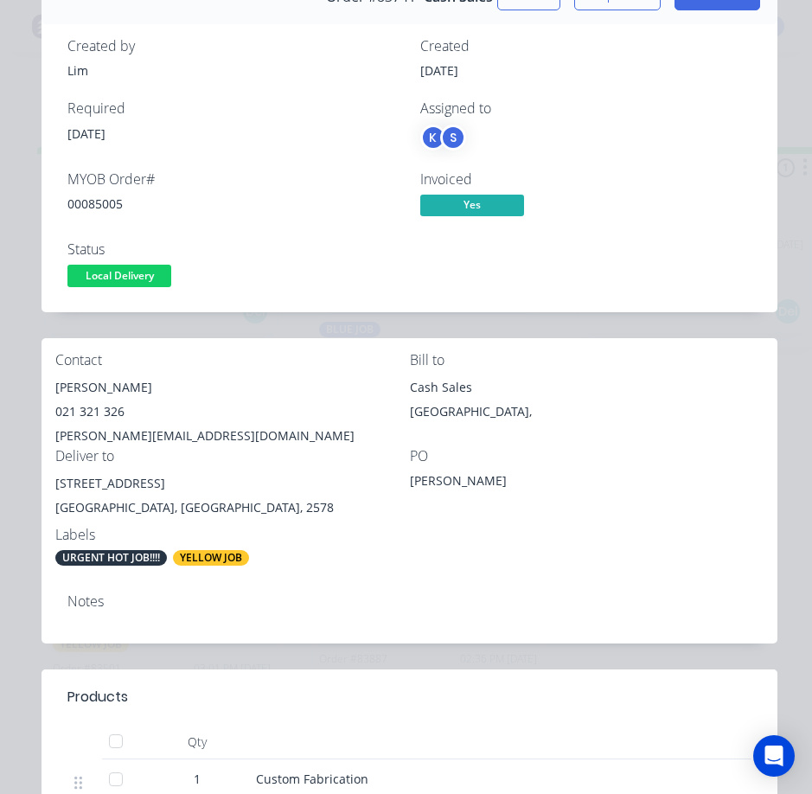
scroll to position [86, 0]
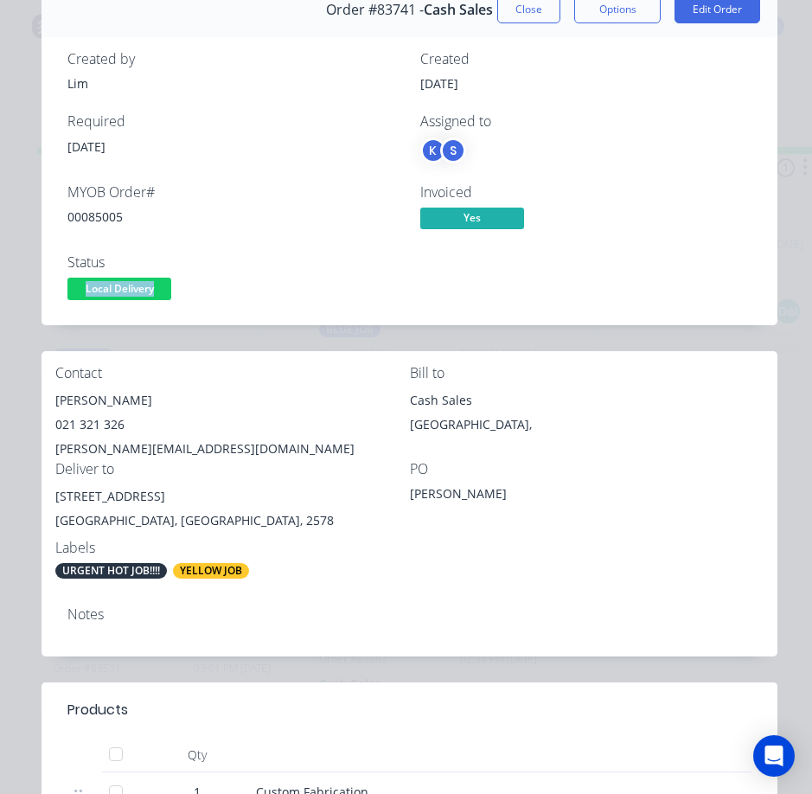
drag, startPoint x: 129, startPoint y: 263, endPoint x: 139, endPoint y: 304, distance: 42.0
click at [139, 304] on div "Status Local Delivery" at bounding box center [233, 279] width 332 height 50
click at [138, 282] on span "Local Delivery" at bounding box center [119, 289] width 104 height 22
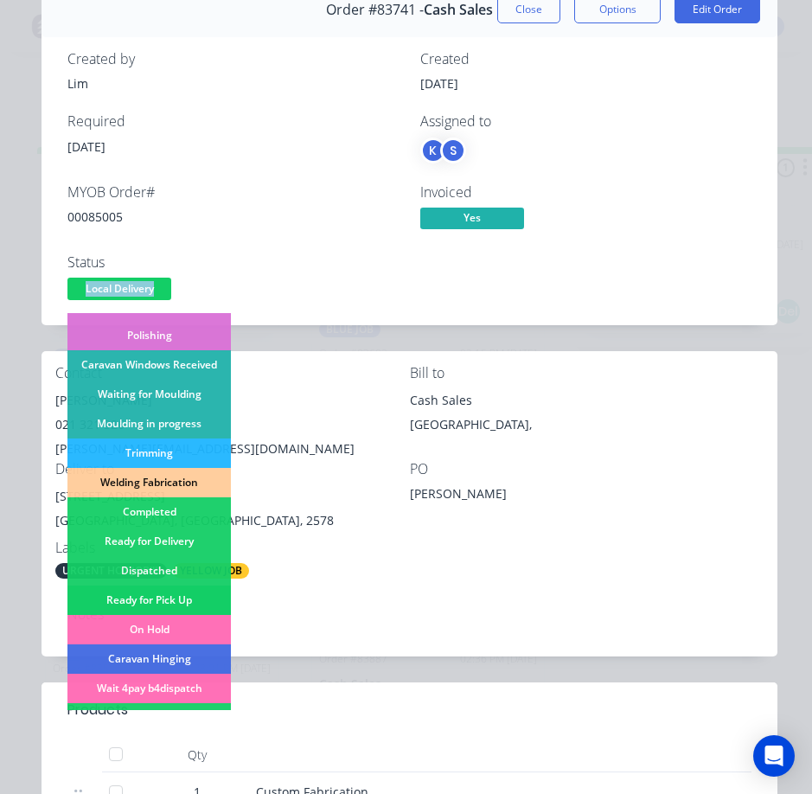
scroll to position [259, 0]
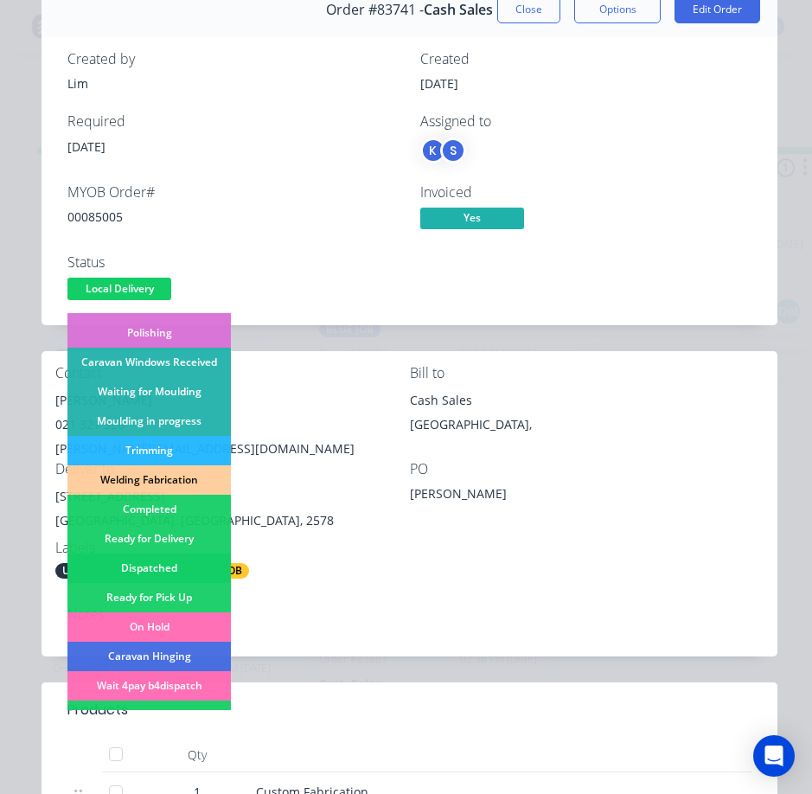
click at [179, 560] on div "Dispatched" at bounding box center [148, 568] width 163 height 29
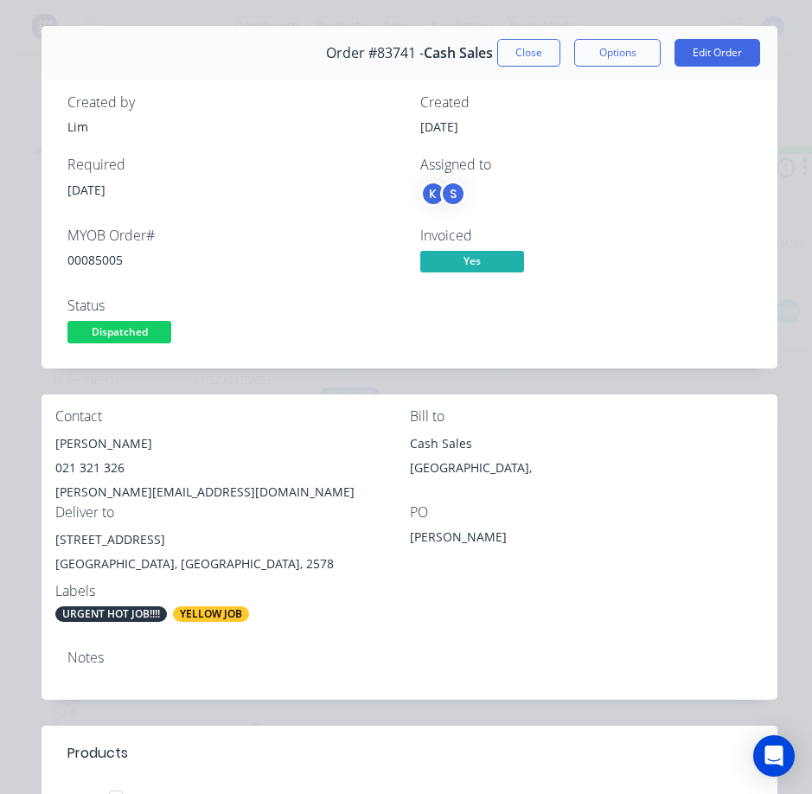
scroll to position [0, 0]
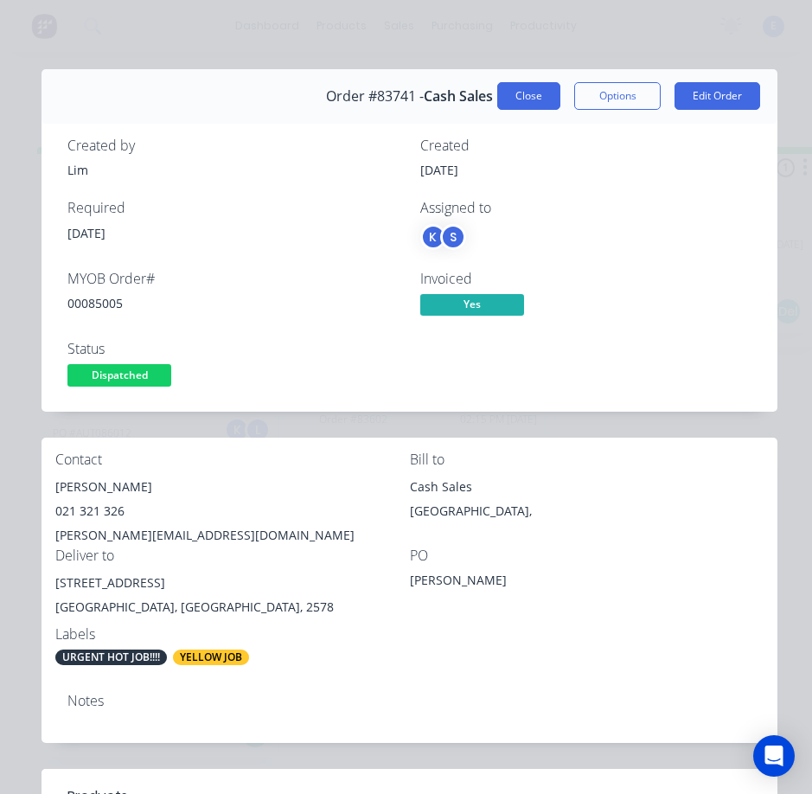
click at [521, 86] on button "Close" at bounding box center [528, 96] width 63 height 28
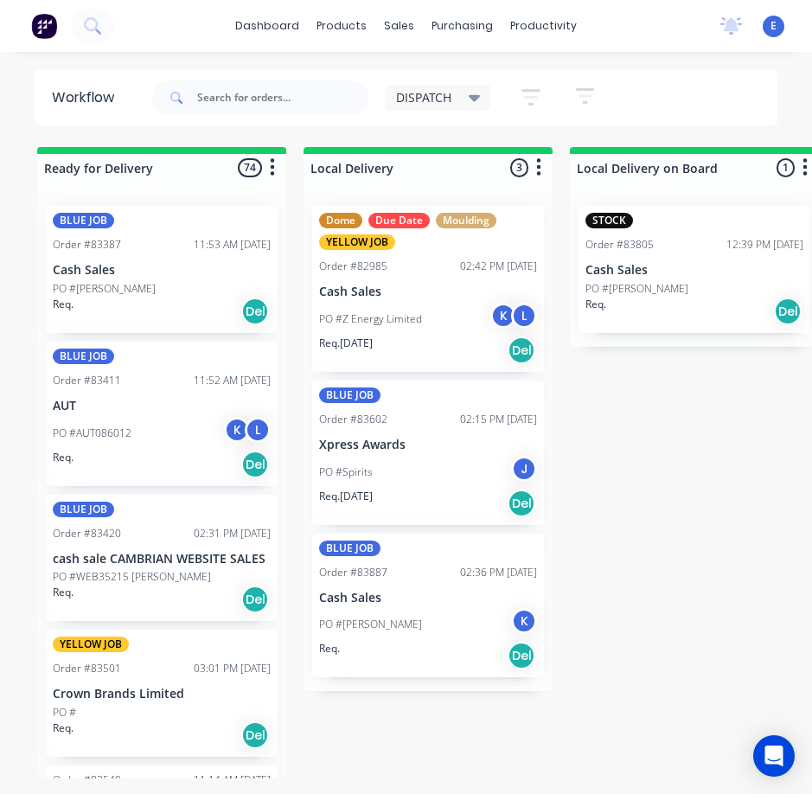
click at [448, 498] on div "Req. [DATE] Del" at bounding box center [428, 503] width 218 height 29
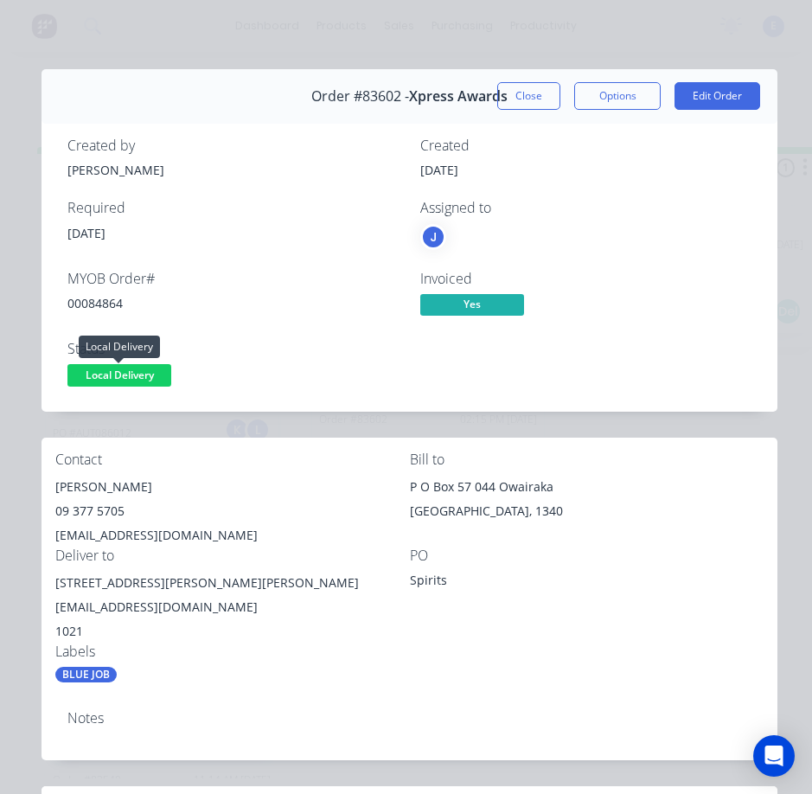
click at [113, 370] on span "Local Delivery" at bounding box center [119, 375] width 104 height 22
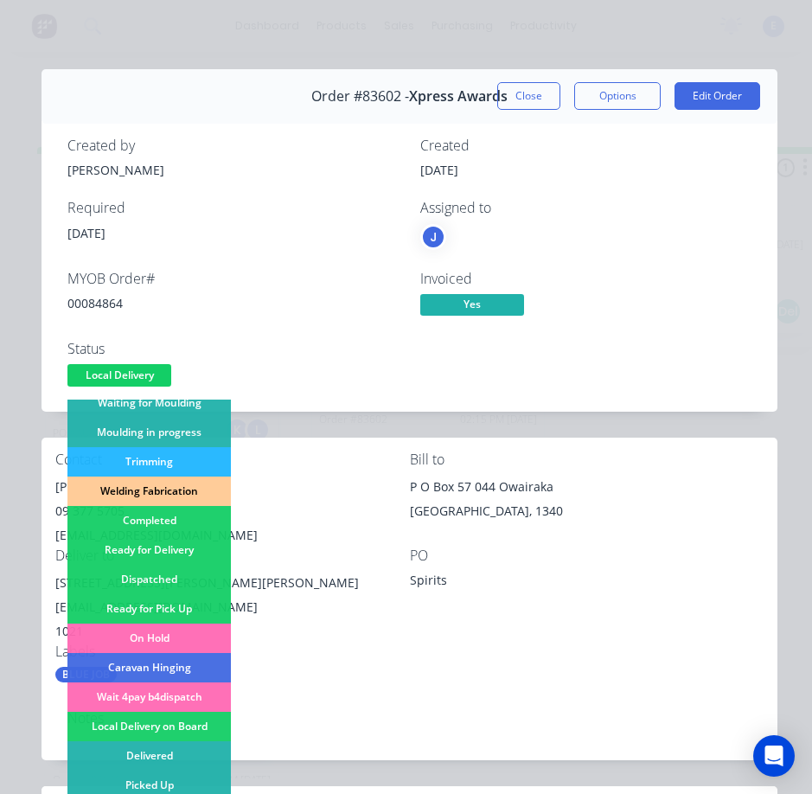
scroll to position [338, 0]
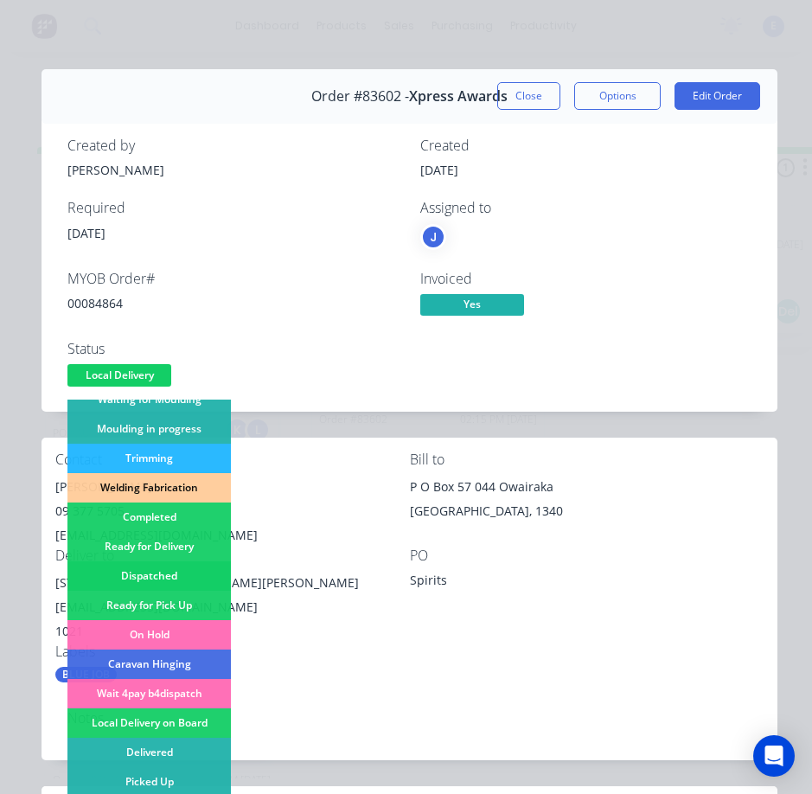
click at [159, 567] on div "Dispatched" at bounding box center [148, 575] width 163 height 29
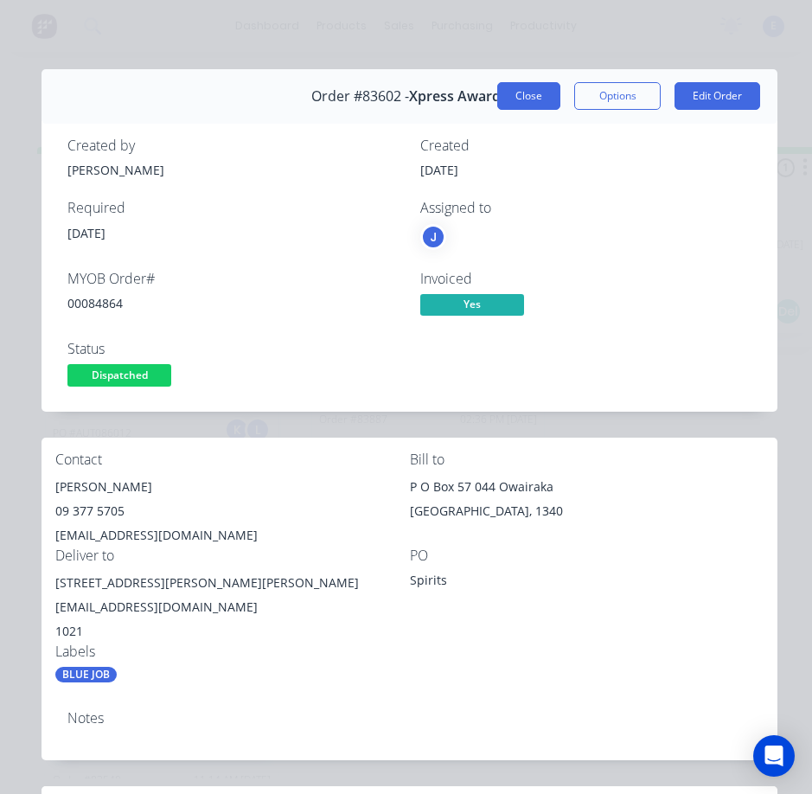
click at [519, 101] on button "Close" at bounding box center [528, 96] width 63 height 28
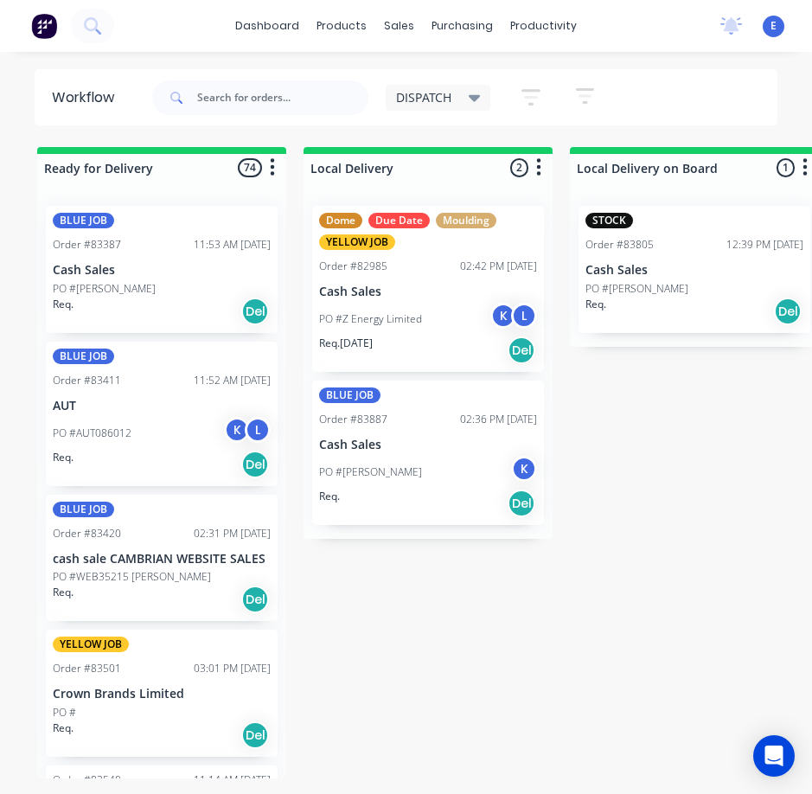
click at [439, 481] on div "PO #[PERSON_NAME]" at bounding box center [428, 472] width 218 height 33
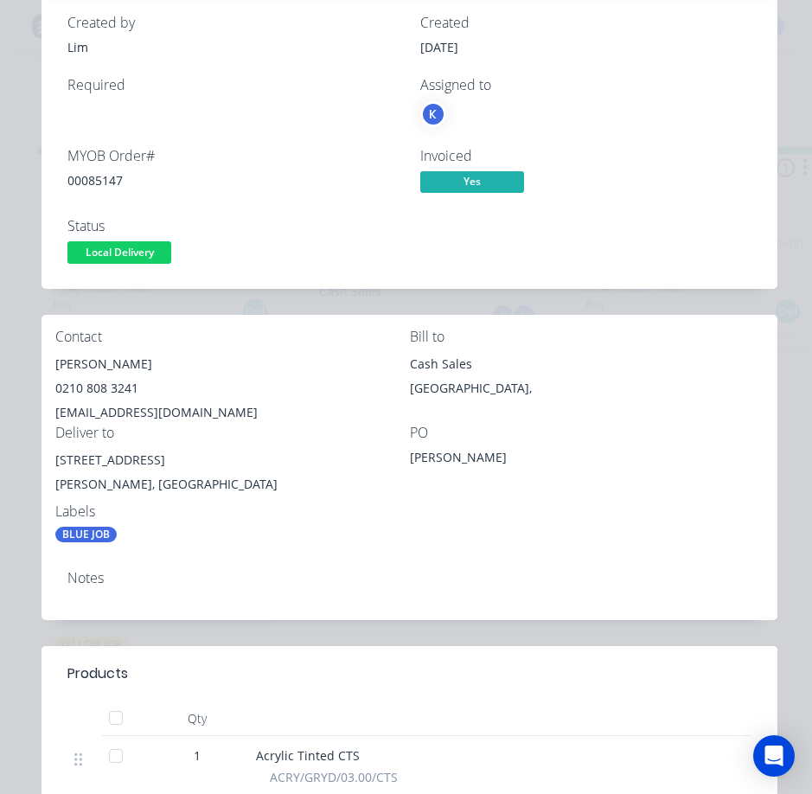
scroll to position [0, 0]
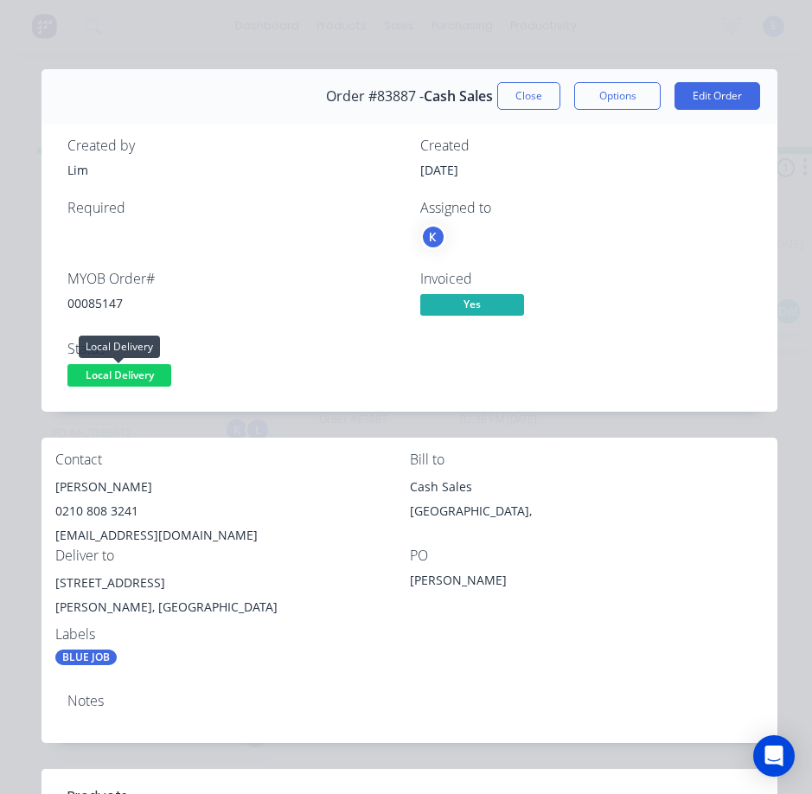
click at [124, 370] on span "Local Delivery" at bounding box center [119, 375] width 104 height 22
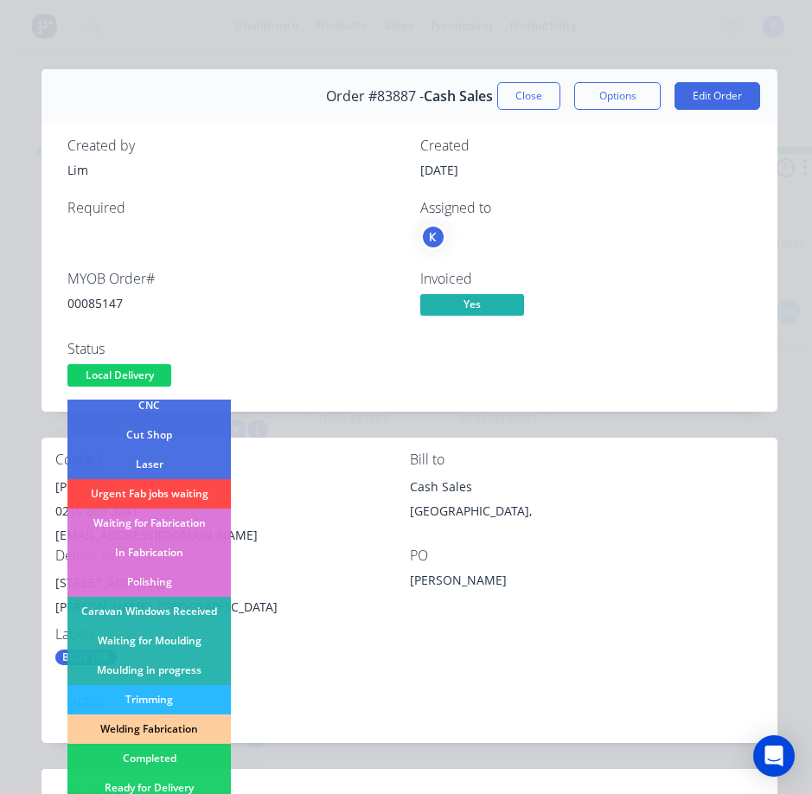
scroll to position [259, 0]
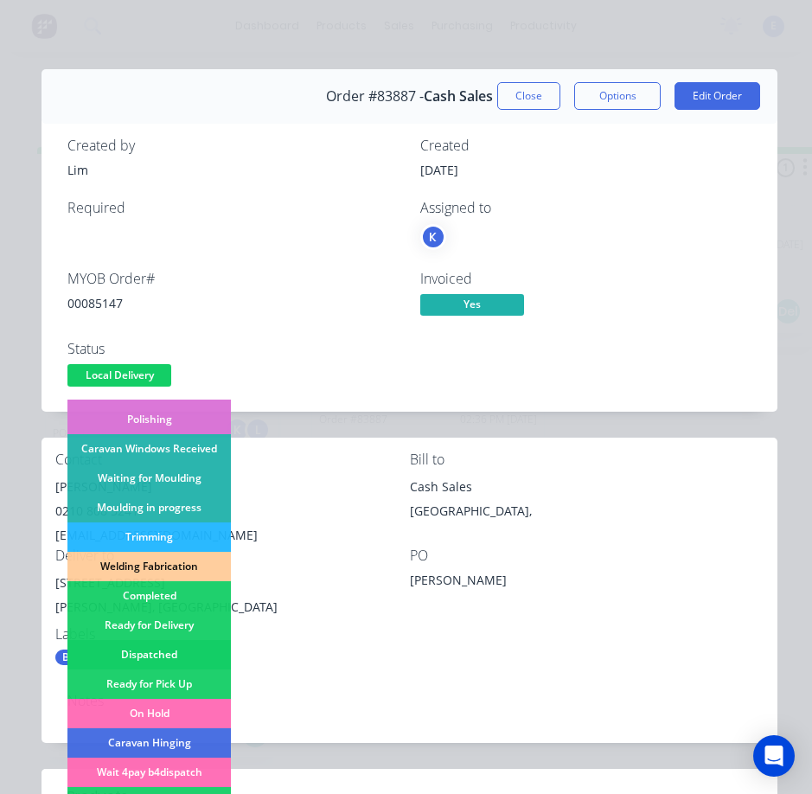
click at [195, 646] on div "Dispatched" at bounding box center [148, 654] width 163 height 29
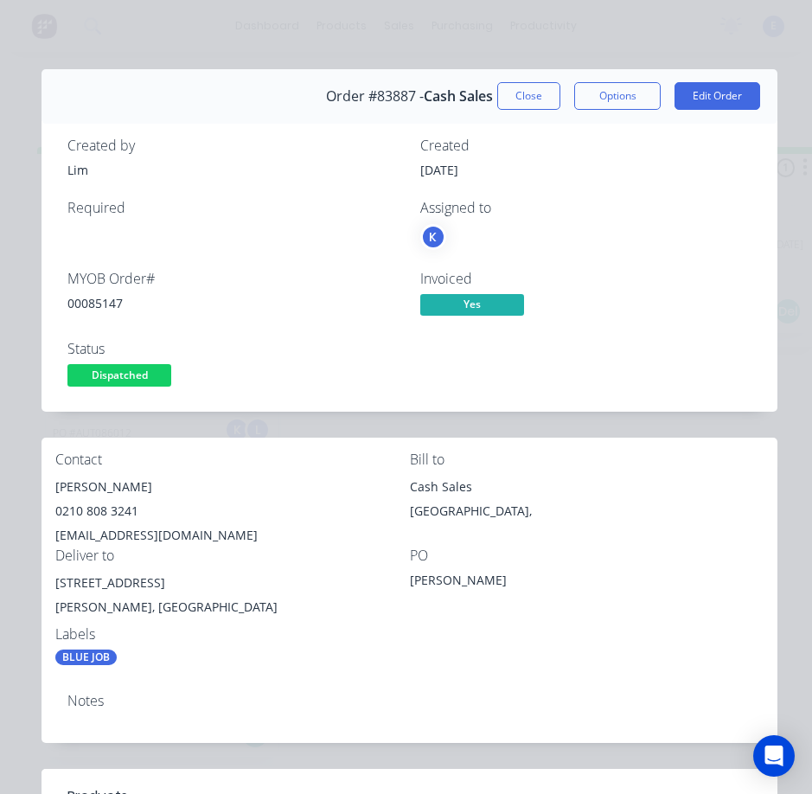
click at [515, 91] on button "Close" at bounding box center [528, 96] width 63 height 28
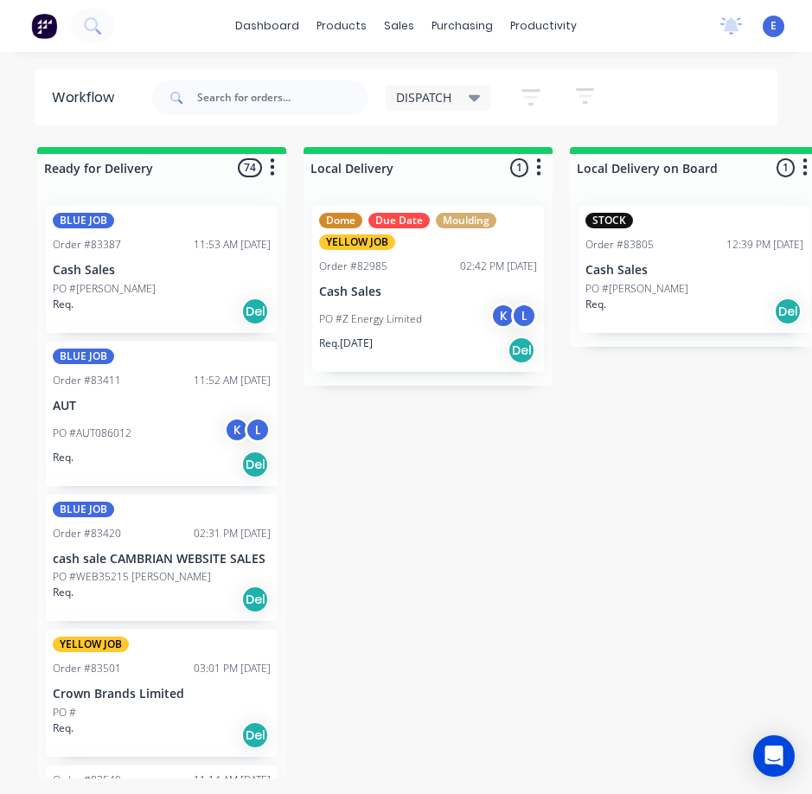
click at [721, 298] on div "Req. Del" at bounding box center [695, 311] width 218 height 29
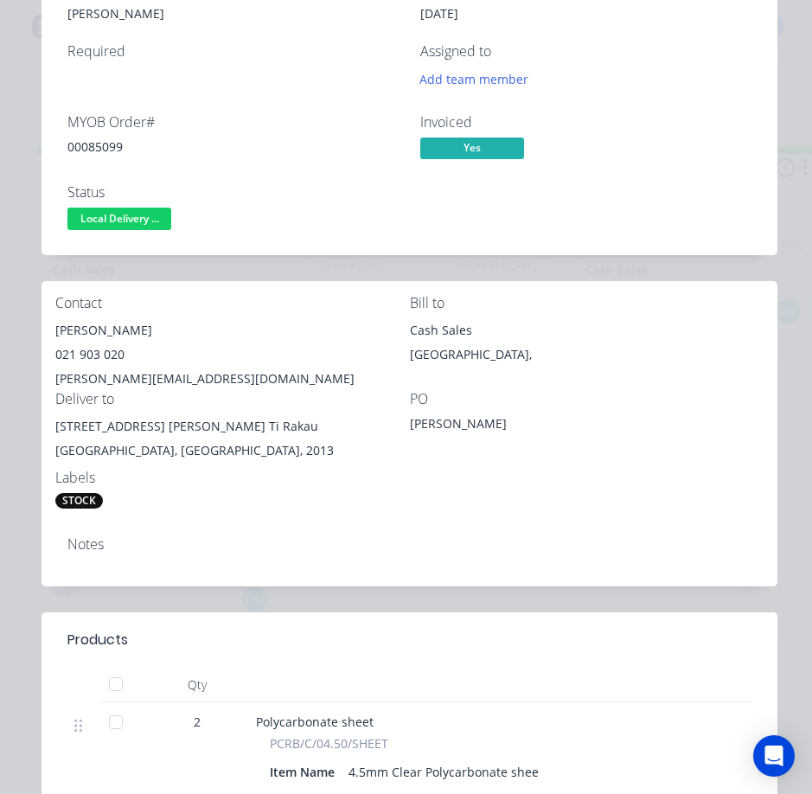
scroll to position [86, 0]
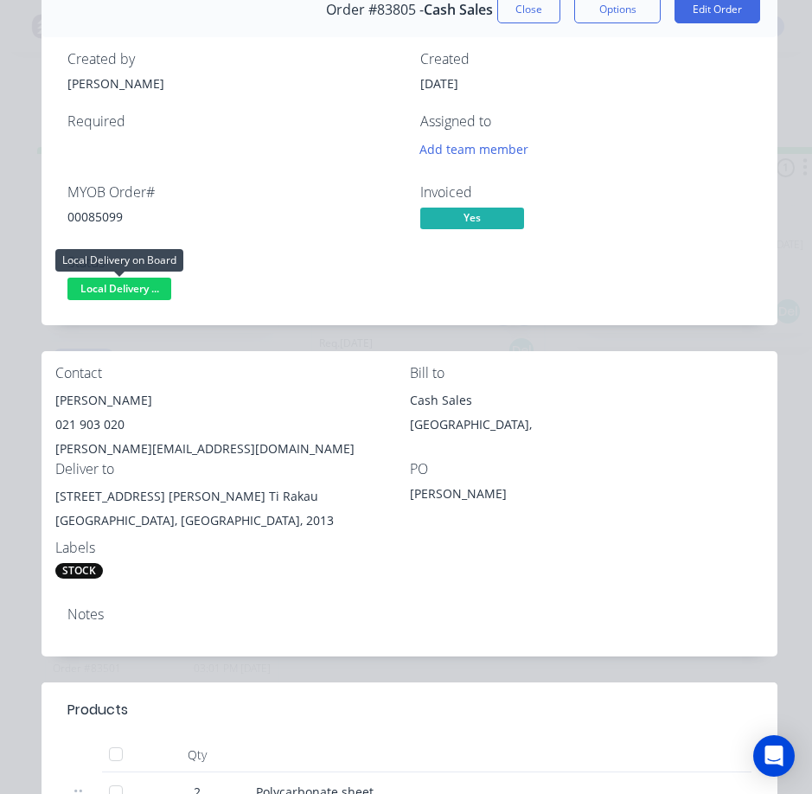
click at [152, 280] on span "Local Delivery ..." at bounding box center [119, 289] width 104 height 22
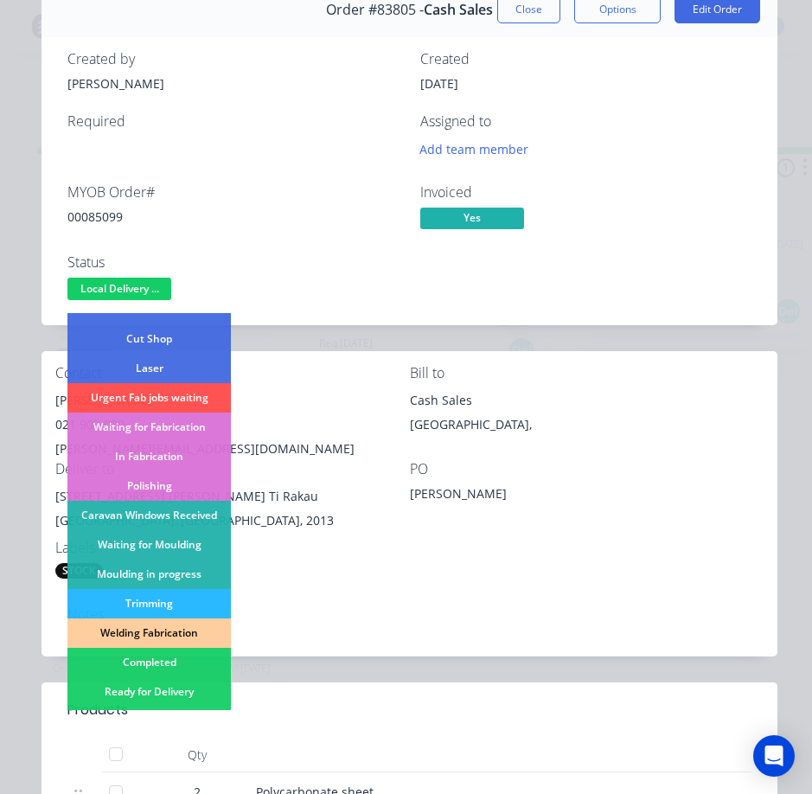
scroll to position [259, 0]
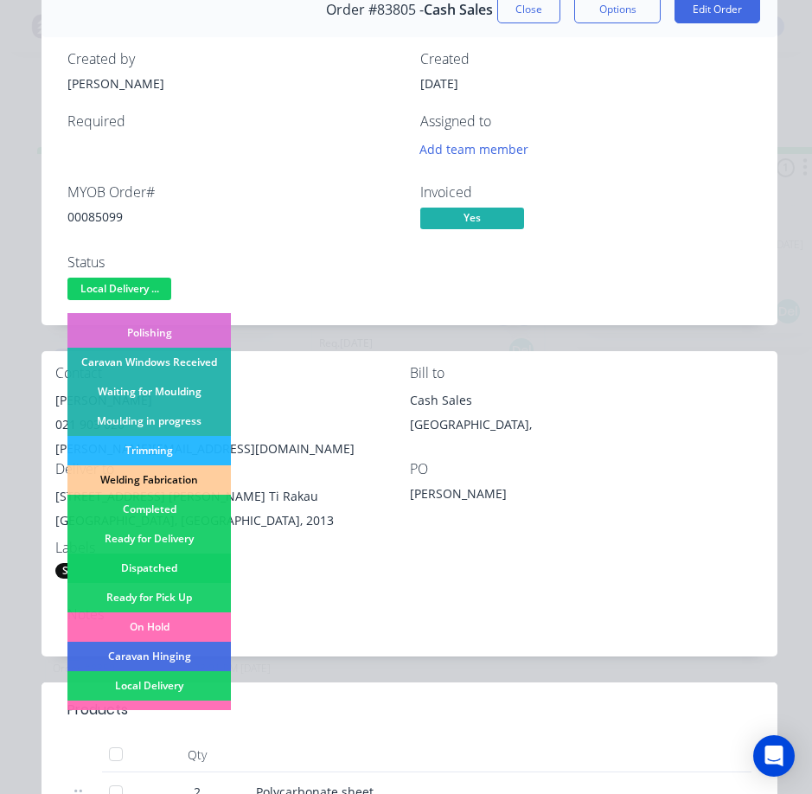
click at [167, 557] on div "Dispatched" at bounding box center [148, 568] width 163 height 29
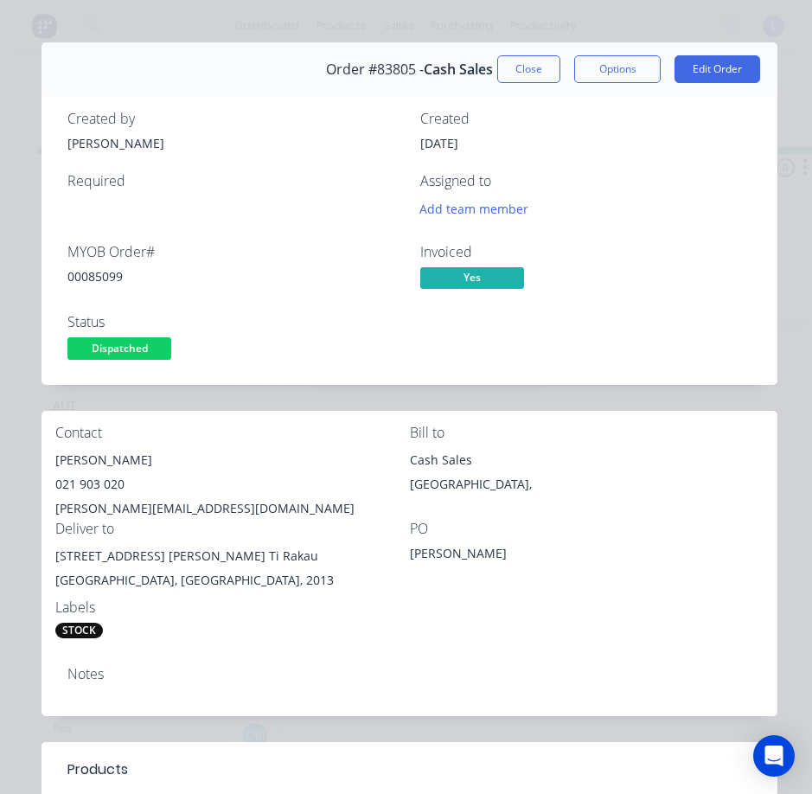
scroll to position [0, 0]
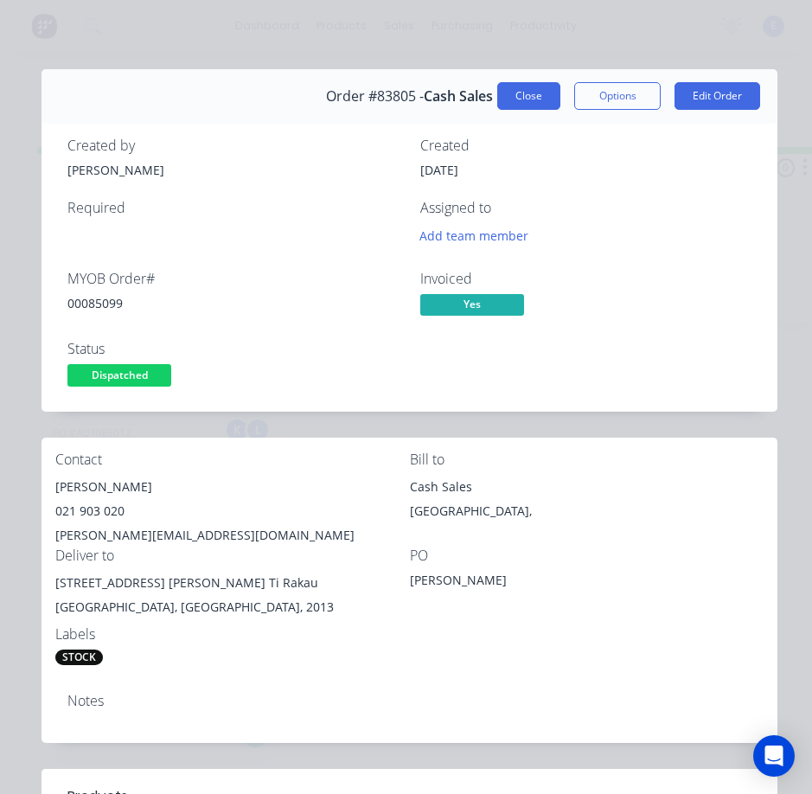
click at [509, 95] on button "Close" at bounding box center [528, 96] width 63 height 28
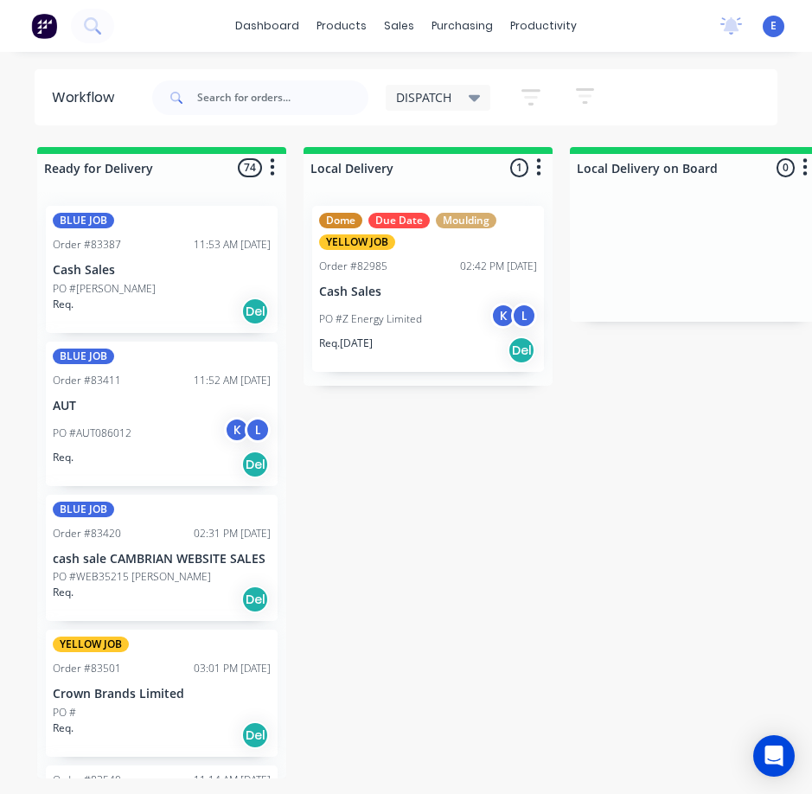
click at [324, 88] on input "text" at bounding box center [282, 97] width 171 height 35
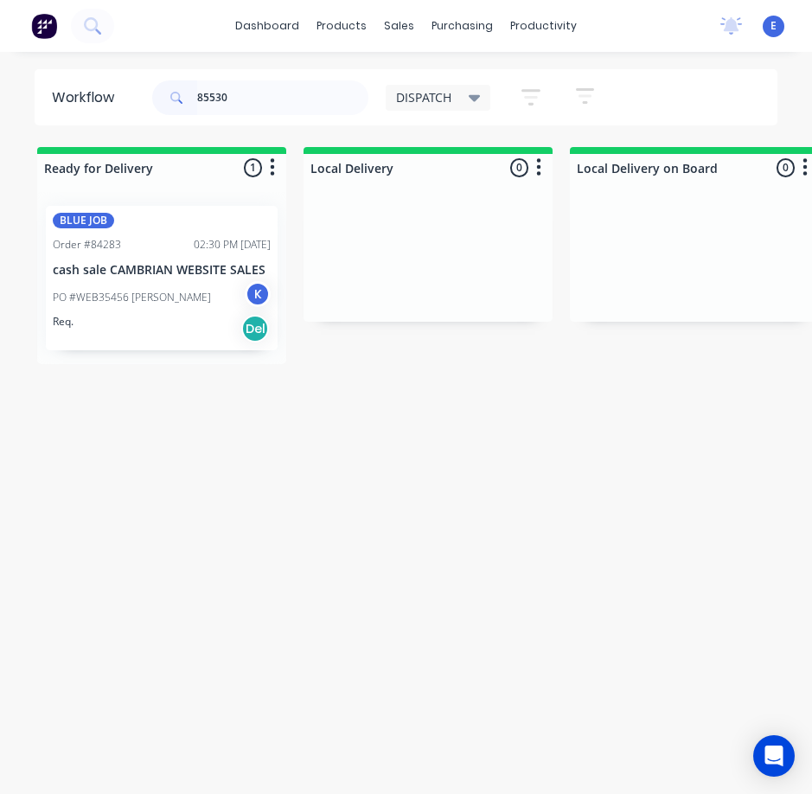
click at [160, 330] on div "Req. Del" at bounding box center [162, 328] width 218 height 29
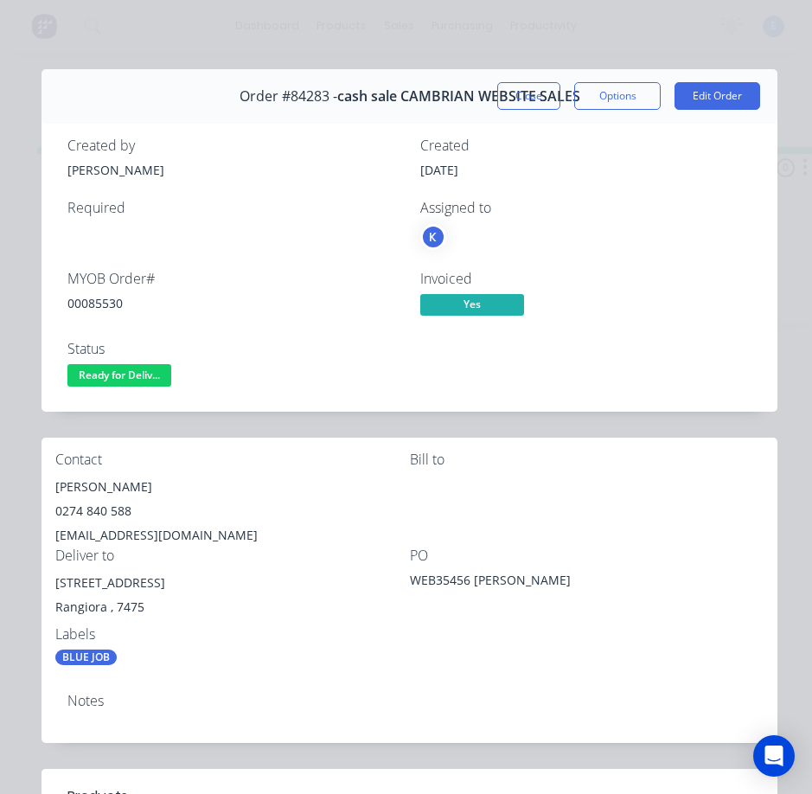
click at [102, 305] on div "00085530" at bounding box center [233, 303] width 332 height 18
copy div "00085530"
click at [92, 487] on div "[PERSON_NAME]" at bounding box center [232, 487] width 355 height 24
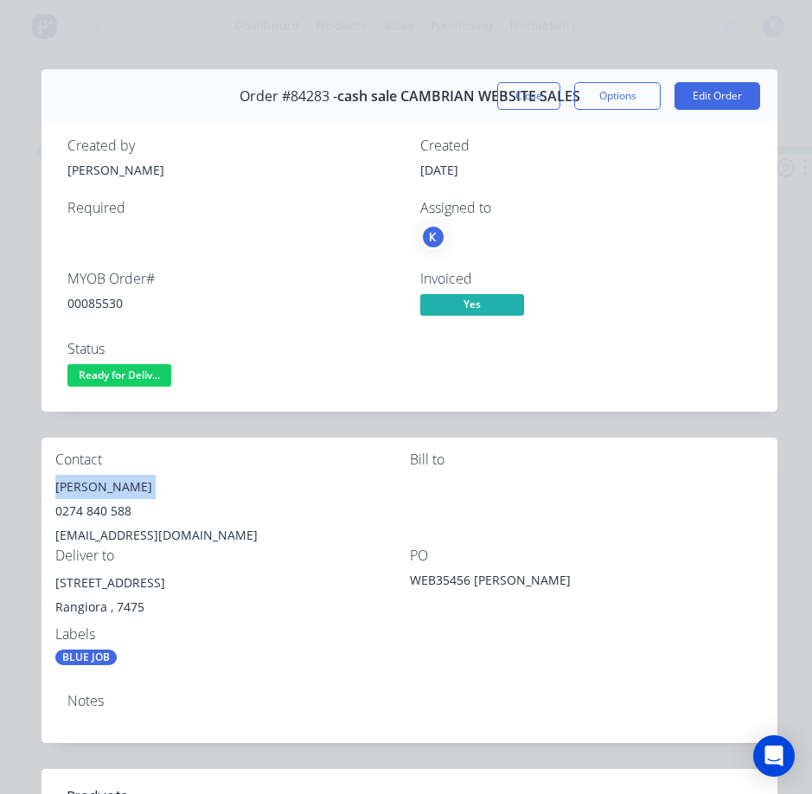
click at [92, 487] on div "[PERSON_NAME]" at bounding box center [232, 487] width 355 height 24
copy div "[PERSON_NAME]"
click at [111, 516] on div "0274 840 588" at bounding box center [232, 511] width 355 height 24
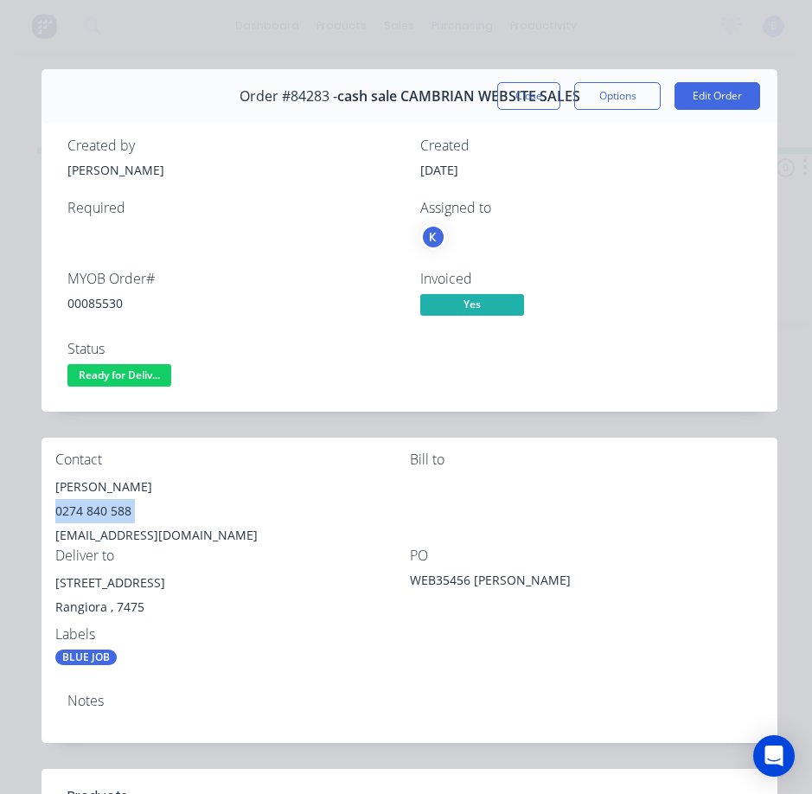
copy div "0274 840 588"
click at [148, 536] on div "[EMAIL_ADDRESS][DOMAIN_NAME]" at bounding box center [232, 535] width 355 height 24
copy div "[EMAIL_ADDRESS][DOMAIN_NAME]"
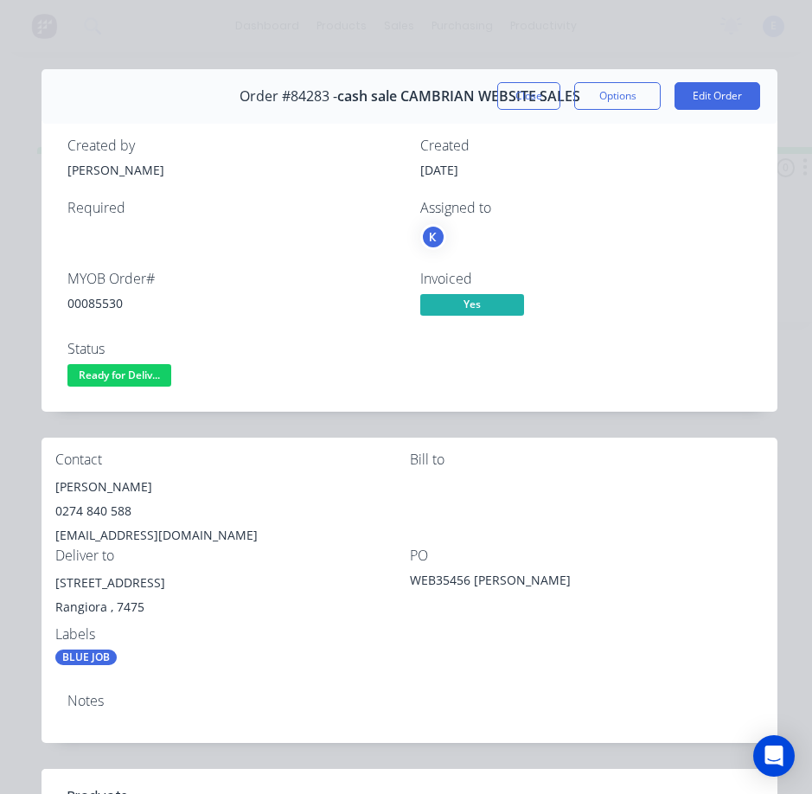
click at [144, 589] on div "[STREET_ADDRESS]" at bounding box center [232, 583] width 355 height 24
click at [146, 588] on div "[STREET_ADDRESS]" at bounding box center [232, 583] width 355 height 24
click at [147, 588] on div "[STREET_ADDRESS]" at bounding box center [232, 583] width 355 height 24
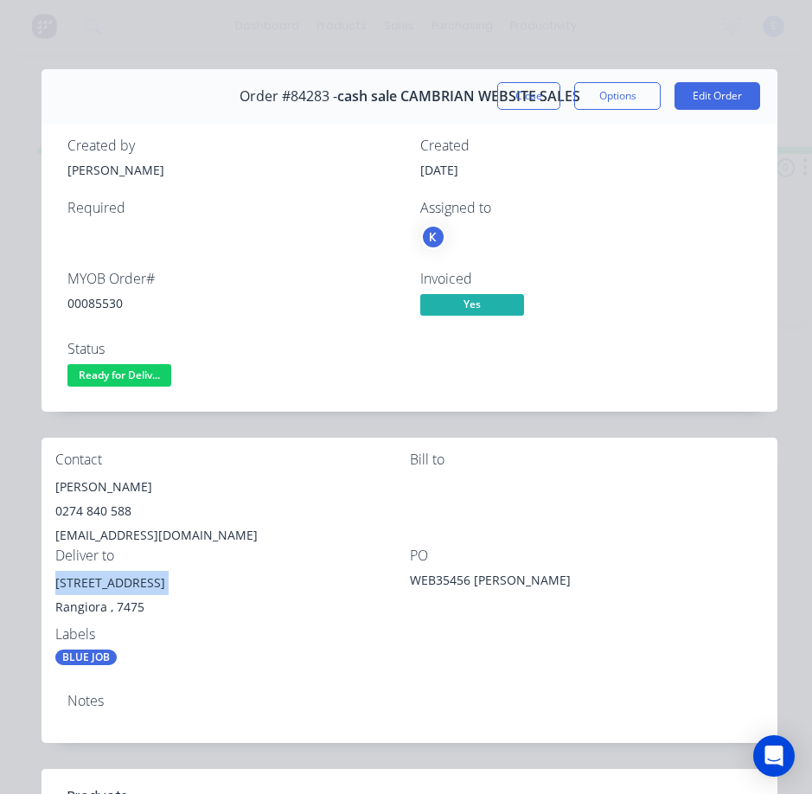
copy div "[STREET_ADDRESS]"
drag, startPoint x: 186, startPoint y: 619, endPoint x: 124, endPoint y: 617, distance: 62.3
click at [186, 618] on div "Rangiora , 7475" at bounding box center [232, 607] width 355 height 24
drag, startPoint x: 106, startPoint y: 603, endPoint x: 52, endPoint y: 582, distance: 57.5
click at [52, 582] on div "Contact [PERSON_NAME] 0274 840 588 [EMAIL_ADDRESS][DOMAIN_NAME] Bill to Deliver…" at bounding box center [410, 559] width 736 height 242
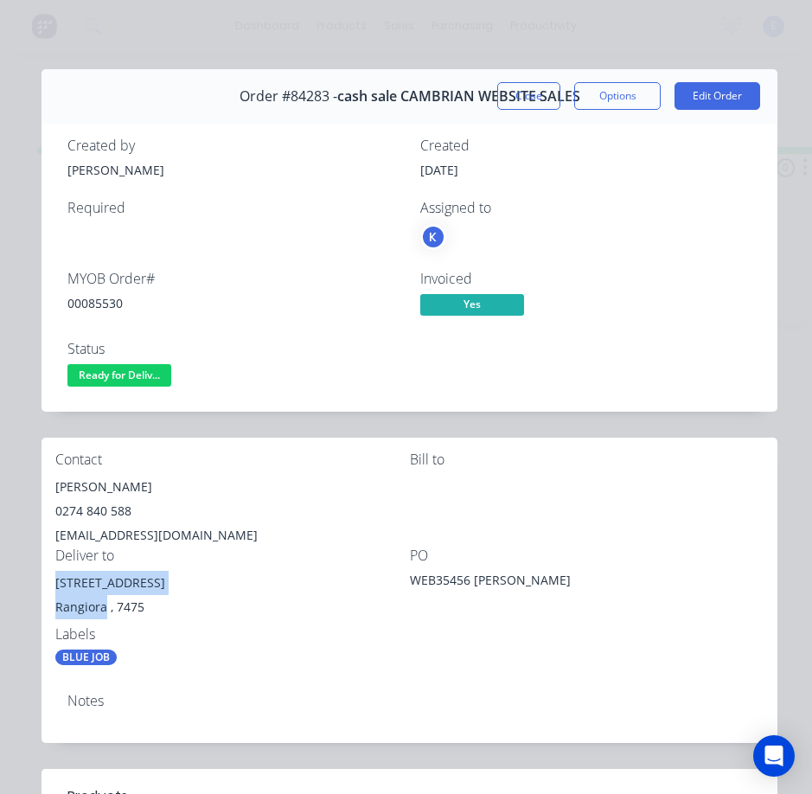
copy div "[STREET_ADDRESS]"
click at [291, 667] on div "Contact [PERSON_NAME] 0274 840 588 [EMAIL_ADDRESS][DOMAIN_NAME] Bill to Deliver…" at bounding box center [410, 559] width 736 height 242
click at [109, 369] on span "Ready for Deliv..." at bounding box center [119, 375] width 104 height 22
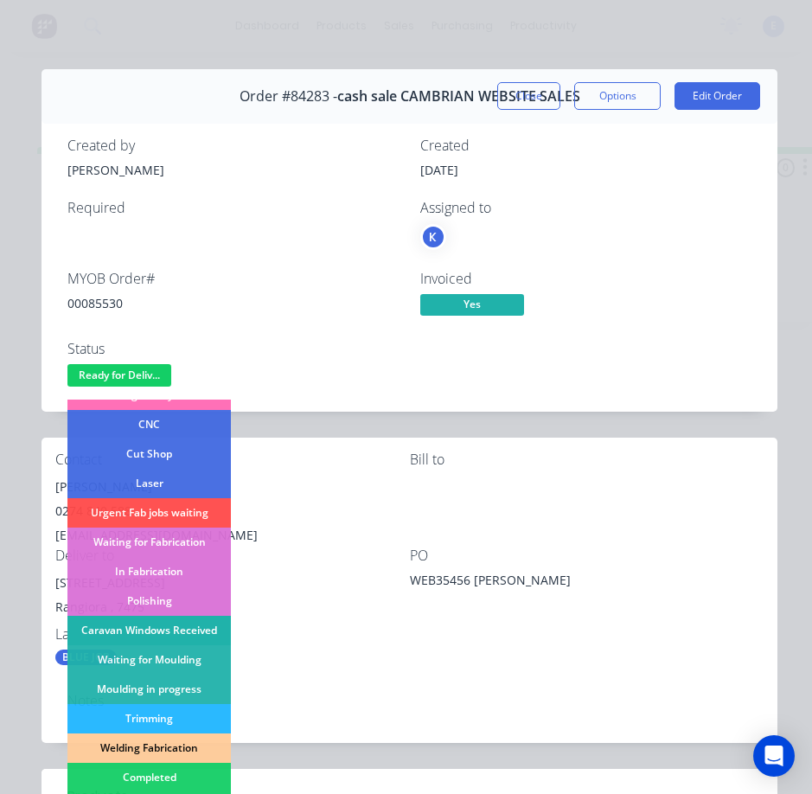
scroll to position [173, 0]
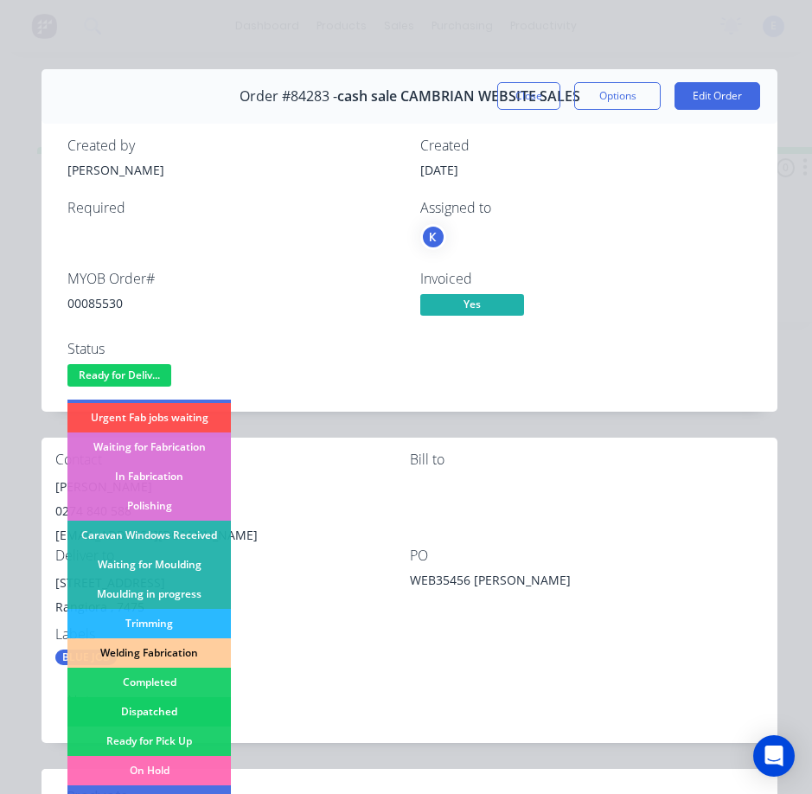
click at [183, 711] on div "Dispatched" at bounding box center [148, 711] width 163 height 29
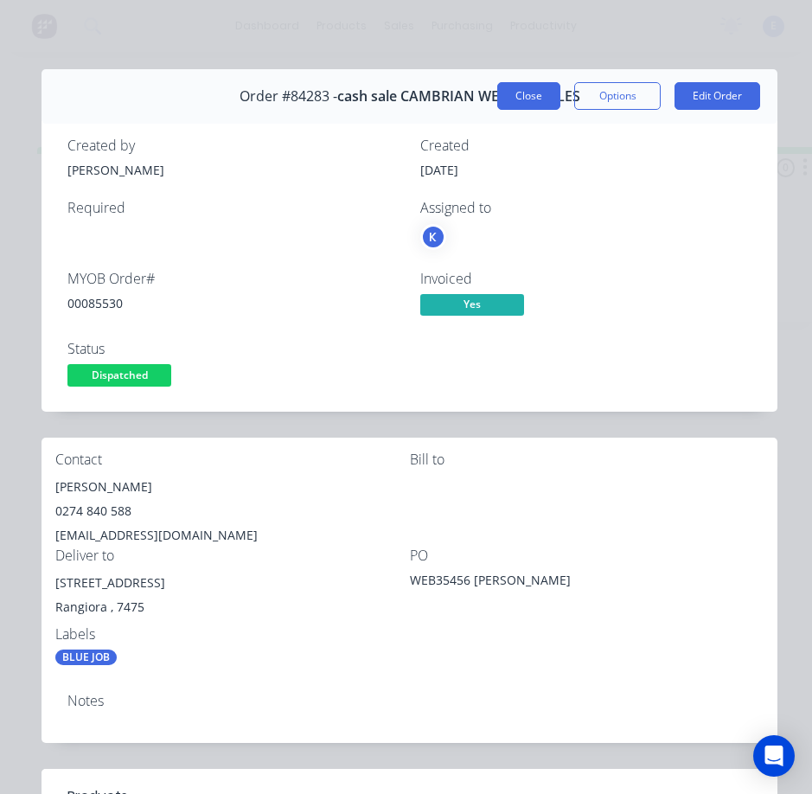
click at [497, 99] on button "Close" at bounding box center [528, 96] width 63 height 28
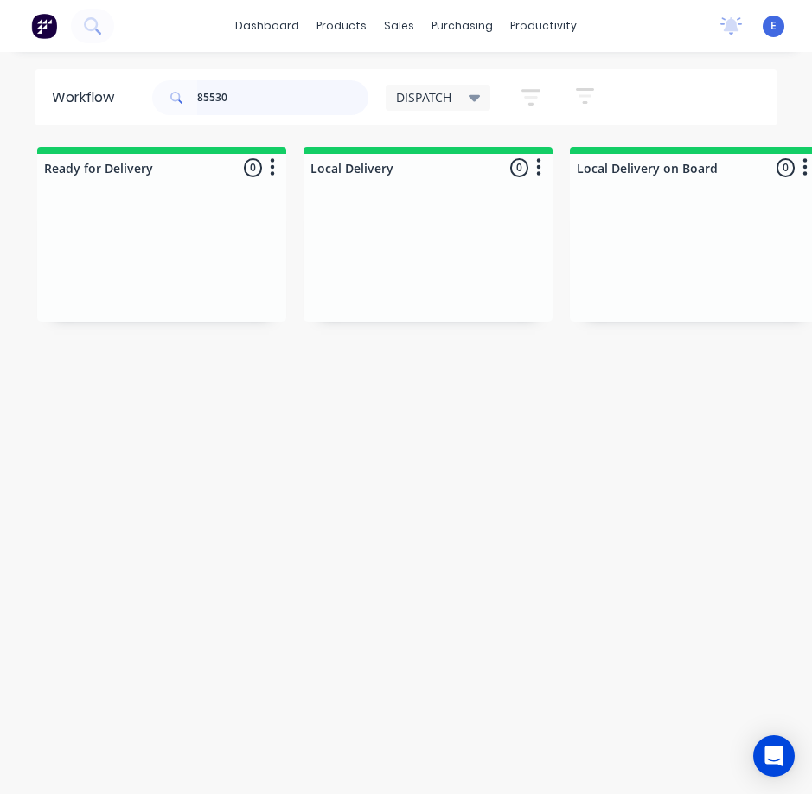
click at [279, 93] on input "85530" at bounding box center [282, 97] width 171 height 35
click at [278, 93] on input "85530" at bounding box center [282, 97] width 171 height 35
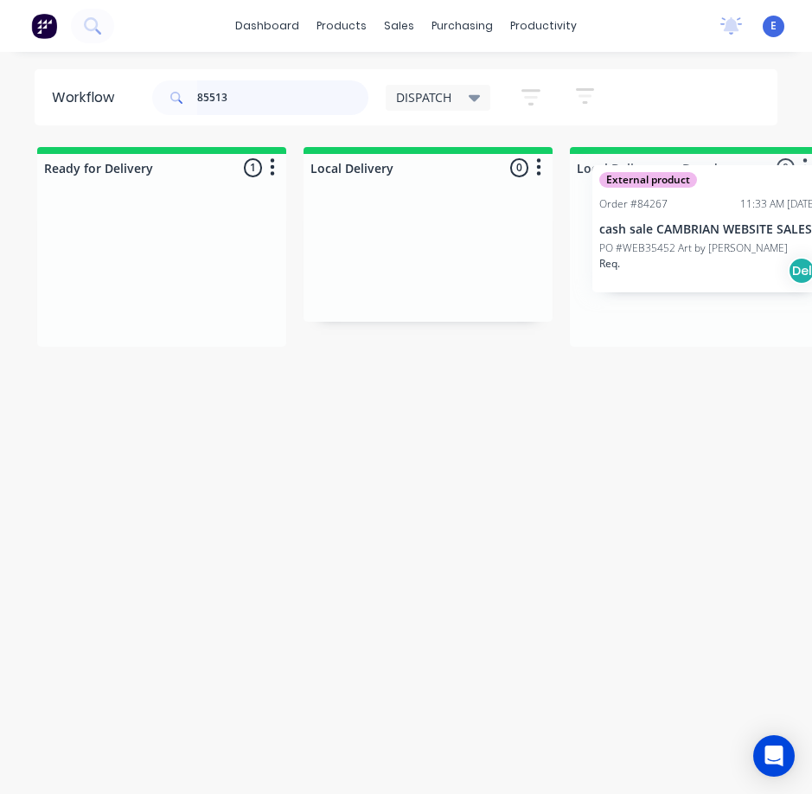
drag, startPoint x: 195, startPoint y: 321, endPoint x: 764, endPoint y: 280, distance: 569.7
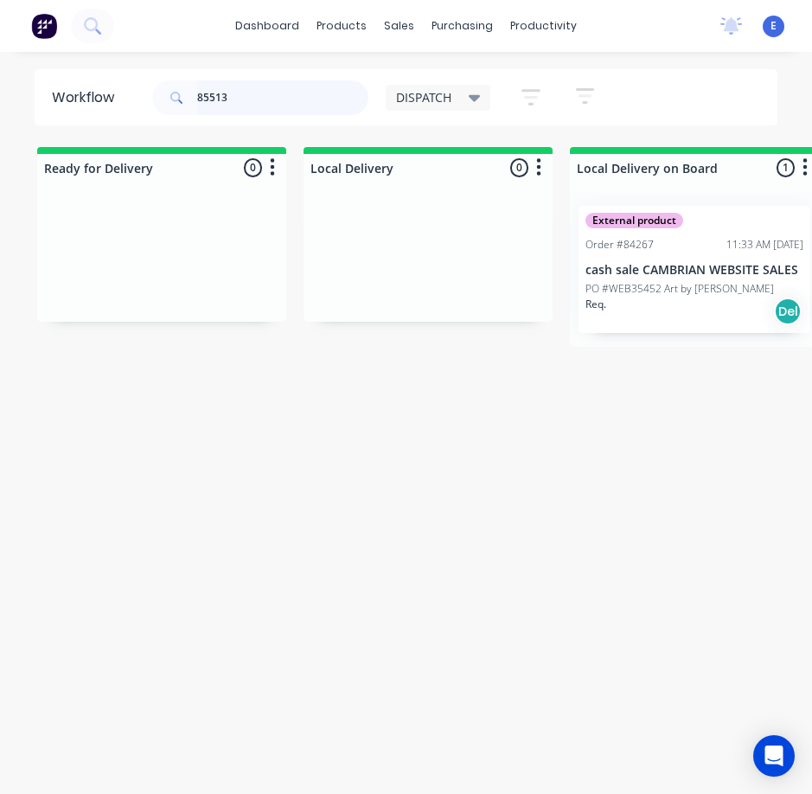
click at [279, 100] on input "85513" at bounding box center [282, 97] width 171 height 35
type input "85513"
click at [182, 483] on div "Workflow 85513 DISPATCH Save new view None edit DISPATCH (Default) edit CUT SHO…" at bounding box center [406, 431] width 812 height 725
drag, startPoint x: 260, startPoint y: 106, endPoint x: 106, endPoint y: 125, distance: 155.9
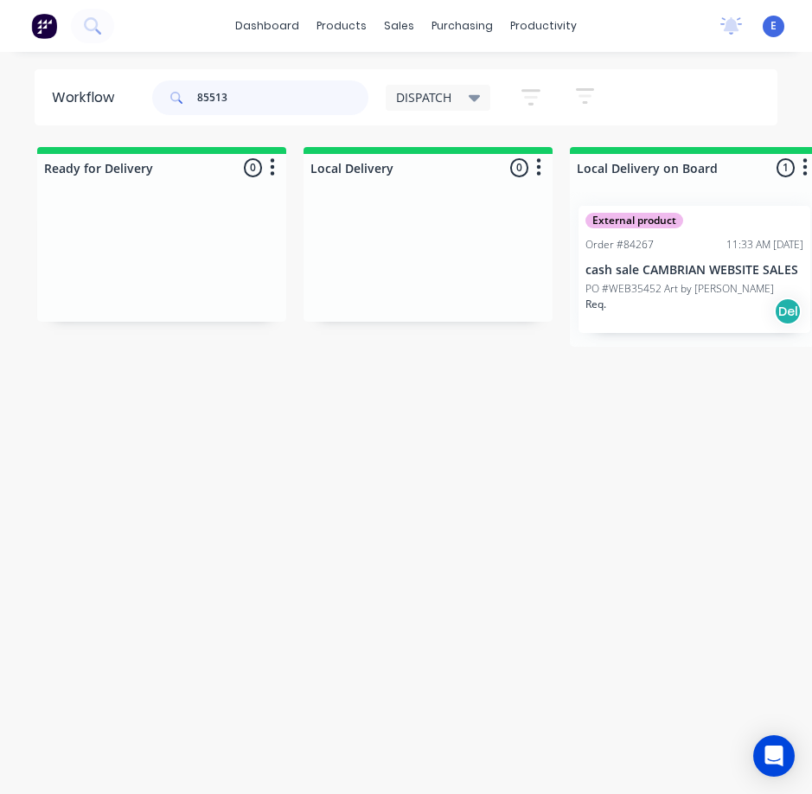
click at [106, 125] on header "Workflow 85513 DISPATCH Save new view None edit DISPATCH (Default) edit CUT SHO…" at bounding box center [407, 97] width 744 height 56
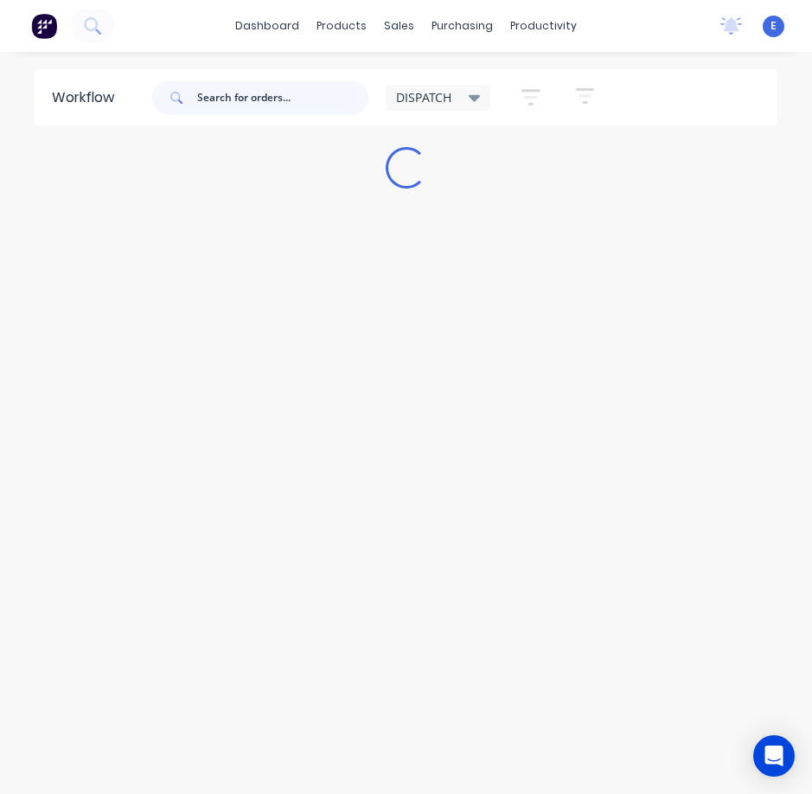
click at [266, 108] on input "text" at bounding box center [282, 97] width 171 height 35
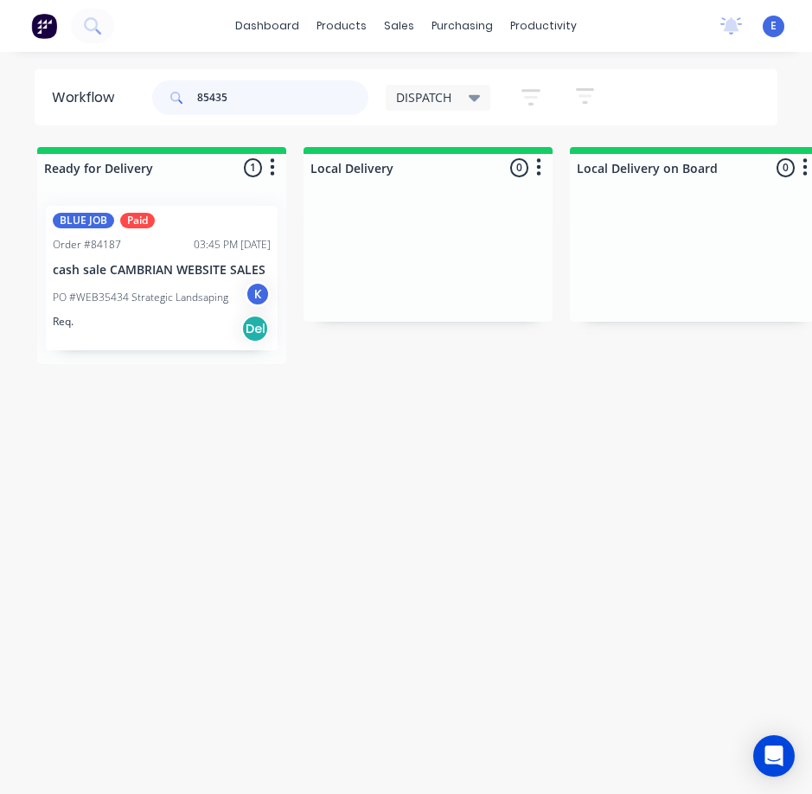
type input "85435"
click at [198, 322] on div "Req. Del" at bounding box center [162, 328] width 218 height 29
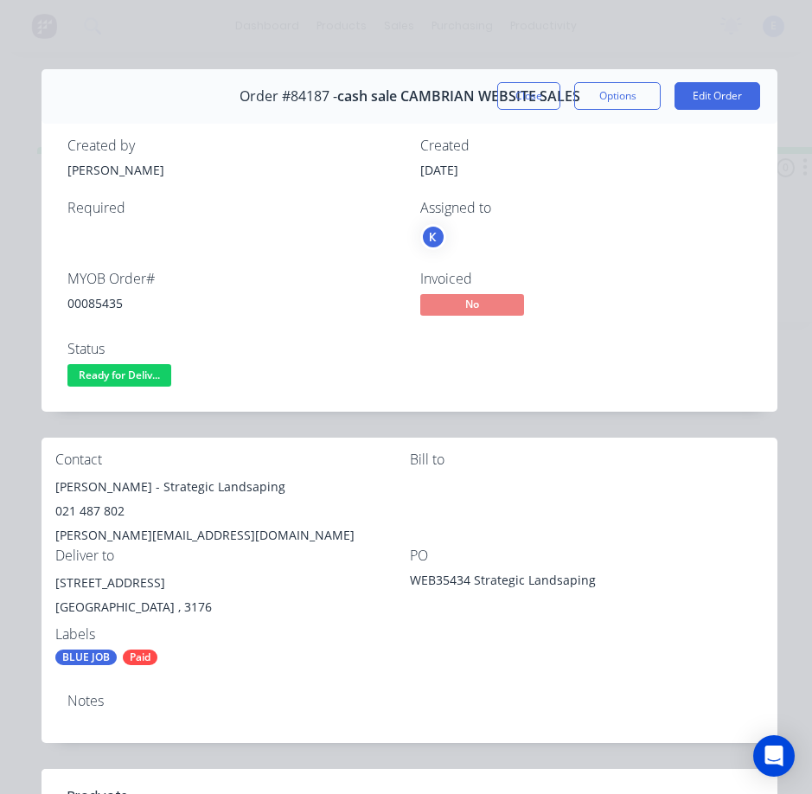
click at [94, 303] on div "00085435" at bounding box center [233, 303] width 332 height 18
click at [95, 301] on div "00085435" at bounding box center [233, 303] width 332 height 18
click at [97, 299] on div "00085435" at bounding box center [233, 303] width 332 height 18
copy div "00085435"
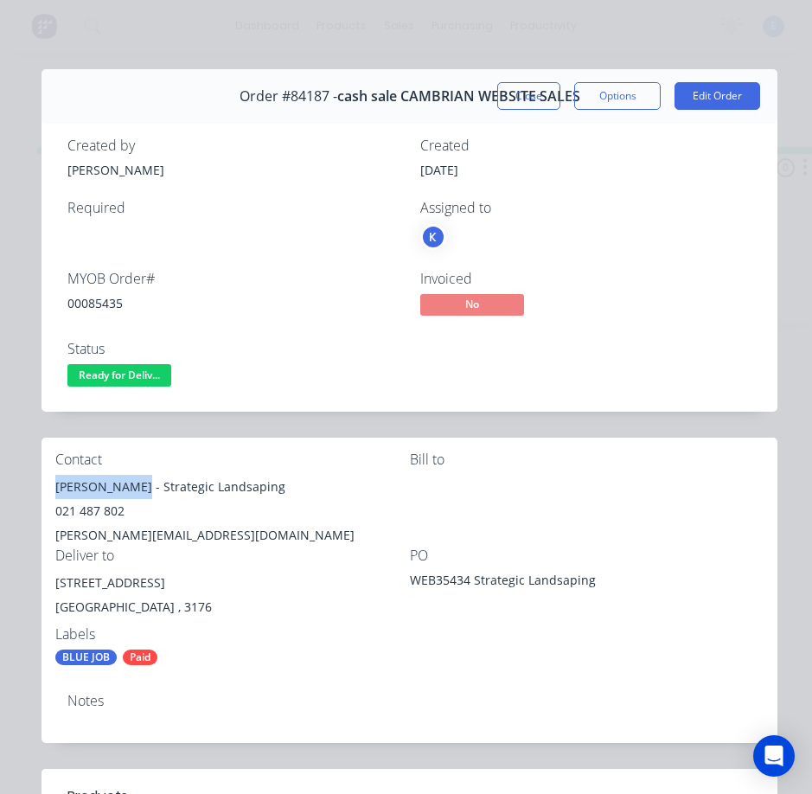
drag, startPoint x: 131, startPoint y: 486, endPoint x: 57, endPoint y: 481, distance: 73.7
click at [57, 481] on div "[PERSON_NAME] - Strategic Landsaping" at bounding box center [232, 487] width 355 height 24
copy div "[PERSON_NAME]"
drag, startPoint x: 143, startPoint y: 483, endPoint x: 291, endPoint y: 480, distance: 147.9
click at [291, 480] on div "[PERSON_NAME] - Strategic Landsaping" at bounding box center [232, 487] width 355 height 24
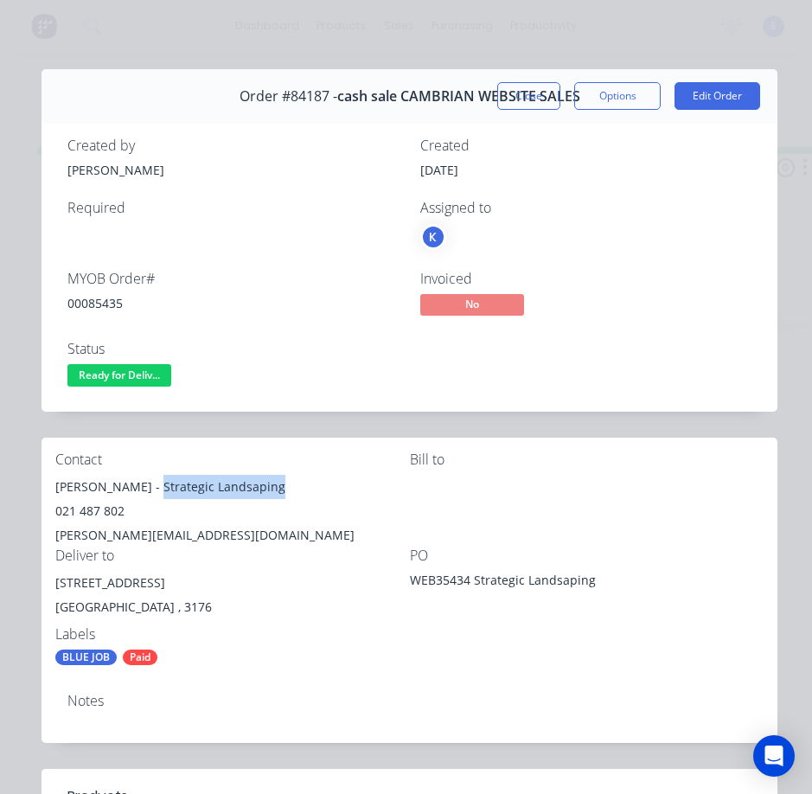
drag, startPoint x: 240, startPoint y: 491, endPoint x: 253, endPoint y: 493, distance: 13.9
copy div "Strategic Landsaping"
click at [93, 516] on div "021 487 802" at bounding box center [232, 511] width 355 height 24
click at [92, 515] on div "021 487 802" at bounding box center [232, 511] width 355 height 24
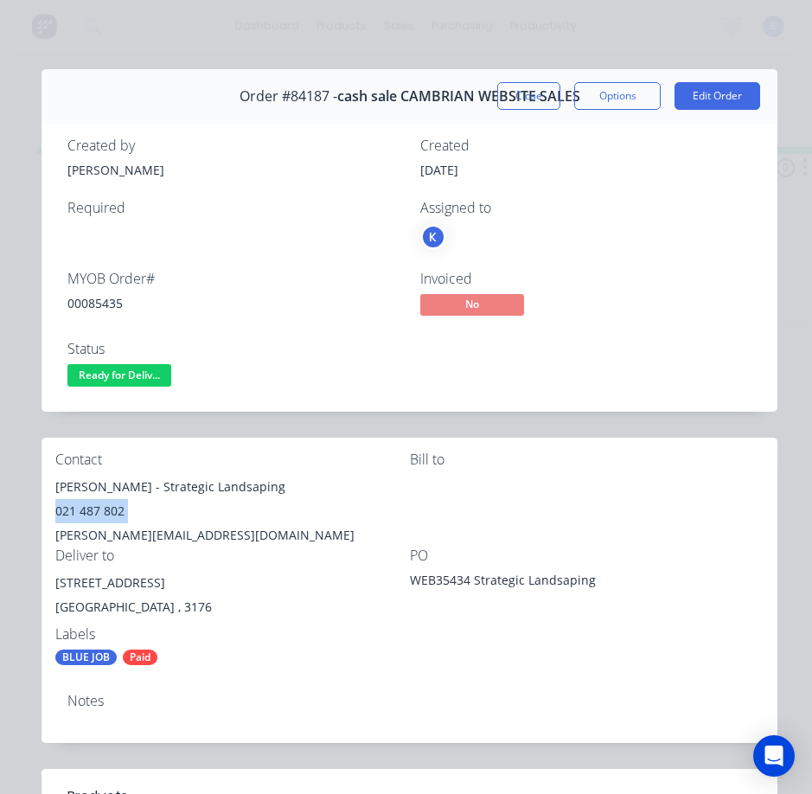
copy div "021 487 802"
click at [101, 531] on div "[PERSON_NAME][EMAIL_ADDRESS][DOMAIN_NAME]" at bounding box center [232, 535] width 355 height 24
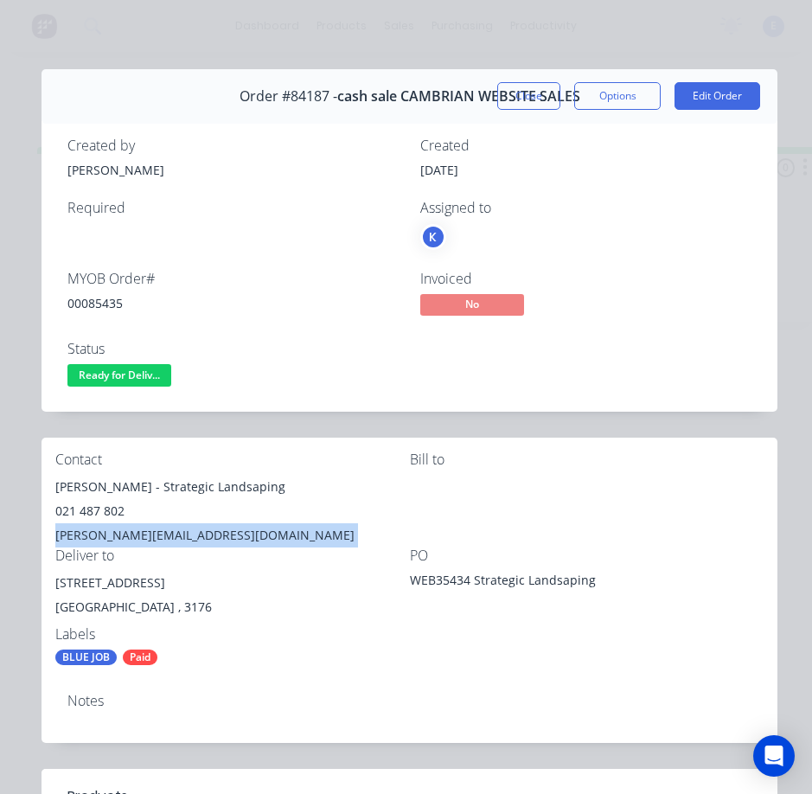
click at [100, 530] on div "[PERSON_NAME][EMAIL_ADDRESS][DOMAIN_NAME]" at bounding box center [232, 535] width 355 height 24
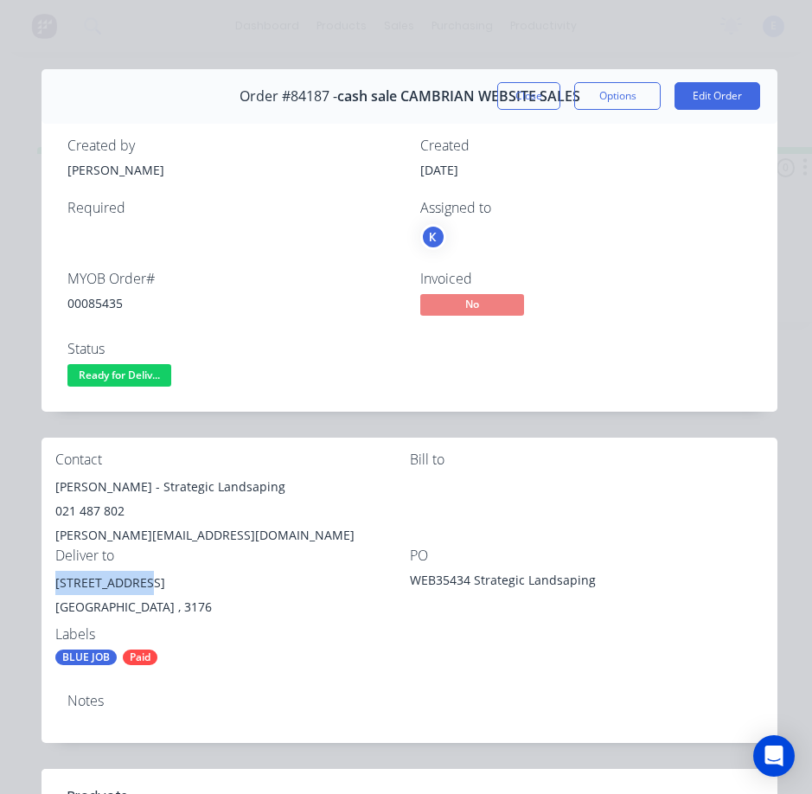
drag, startPoint x: 144, startPoint y: 580, endPoint x: 77, endPoint y: 586, distance: 66.8
click at [47, 585] on div "Contact [PERSON_NAME] - Strategic Landsaping 021 487 802 [PERSON_NAME][EMAIL_AD…" at bounding box center [410, 559] width 736 height 242
